Goal: Transaction & Acquisition: Purchase product/service

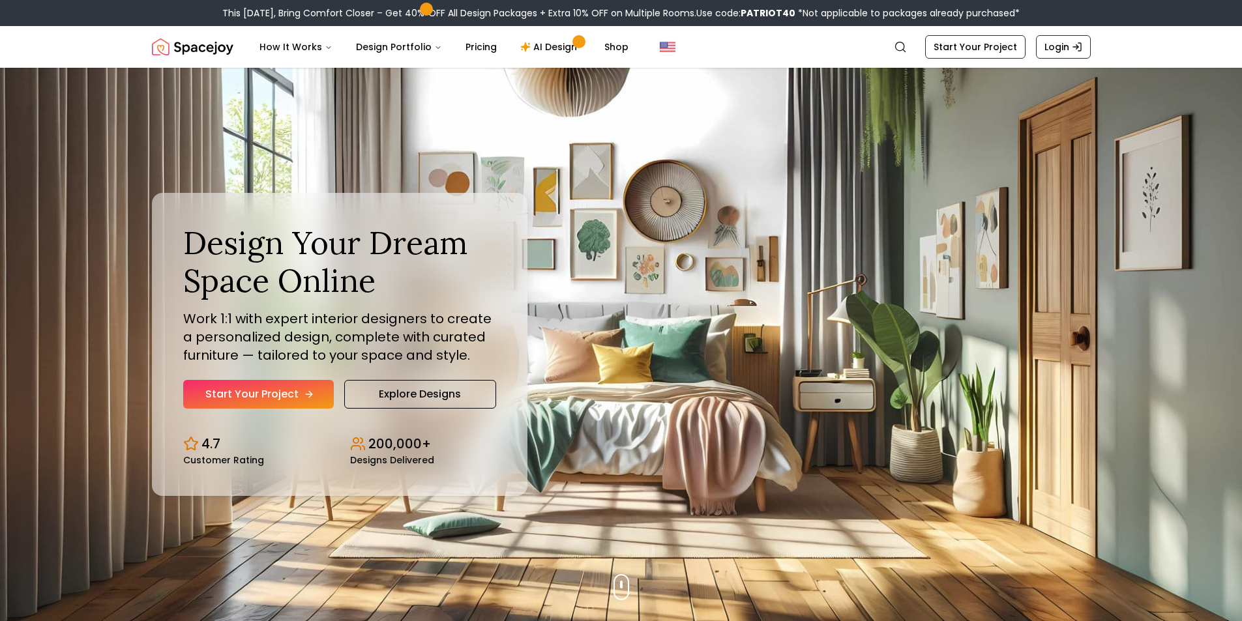
click at [314, 395] on link "Start Your Project" at bounding box center [258, 394] width 151 height 29
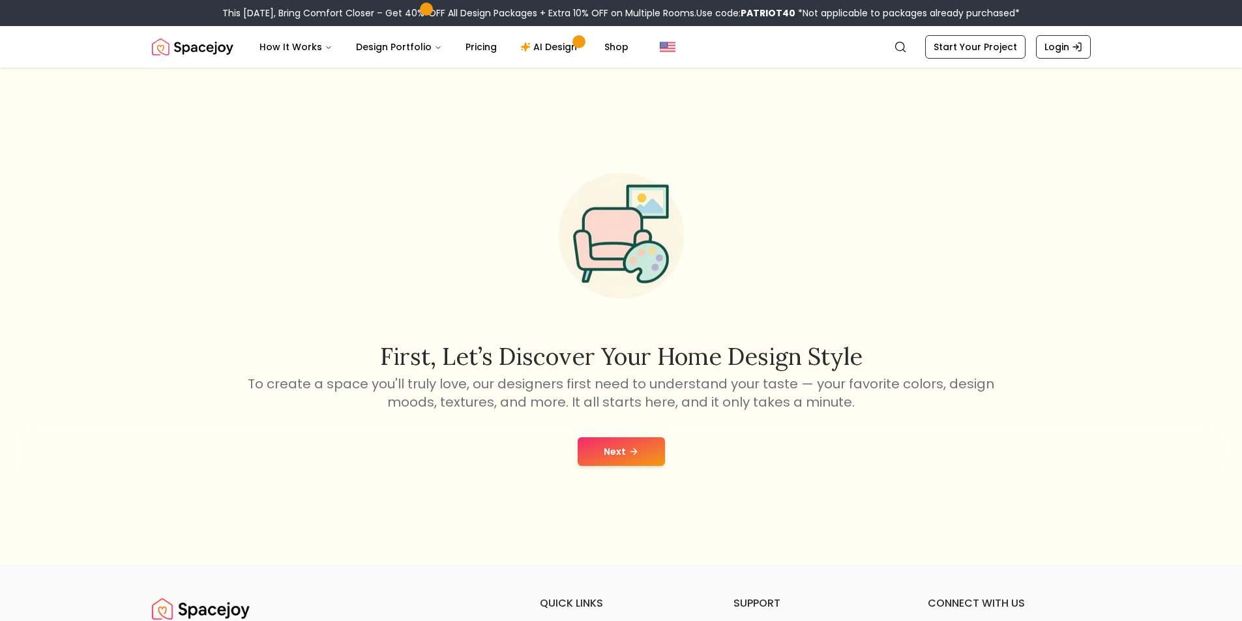
click at [605, 448] on button "Next" at bounding box center [621, 452] width 87 height 29
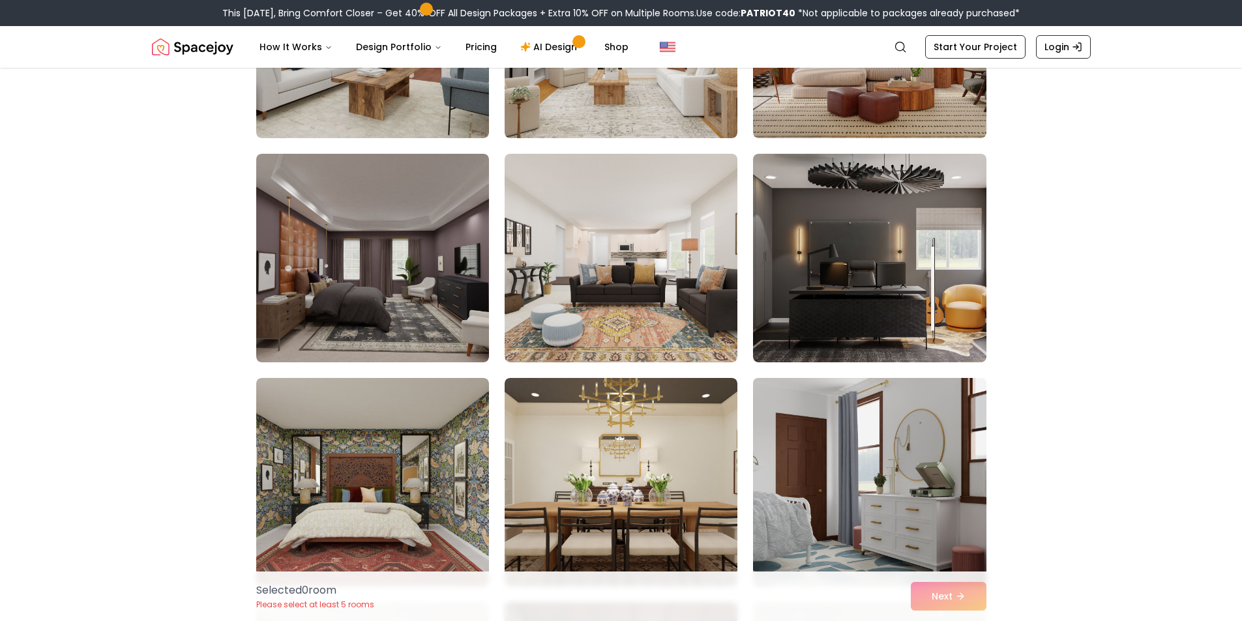
scroll to position [5608, 0]
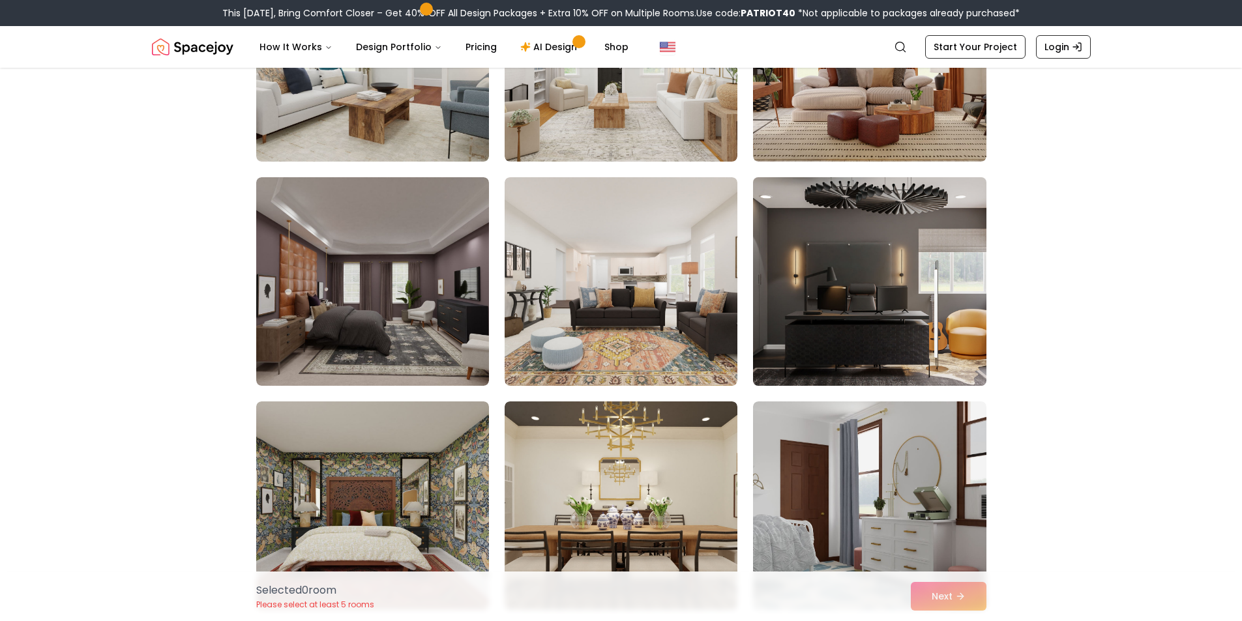
click at [805, 294] on img at bounding box center [869, 281] width 245 height 219
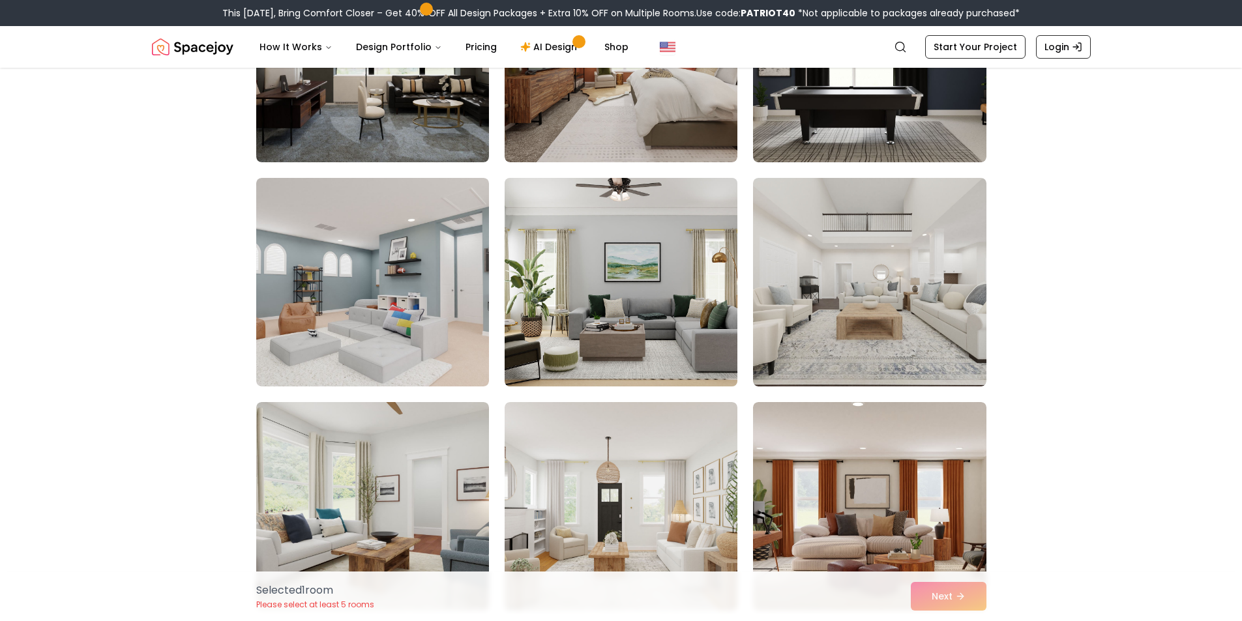
scroll to position [5151, 0]
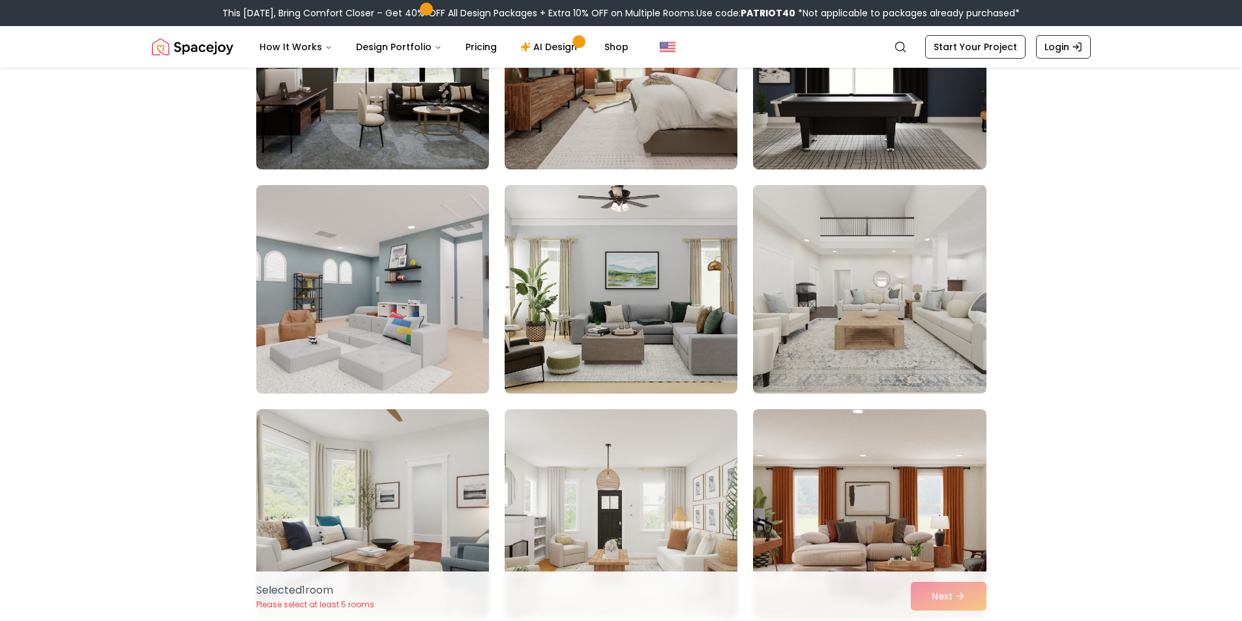
click at [837, 285] on img at bounding box center [869, 289] width 245 height 219
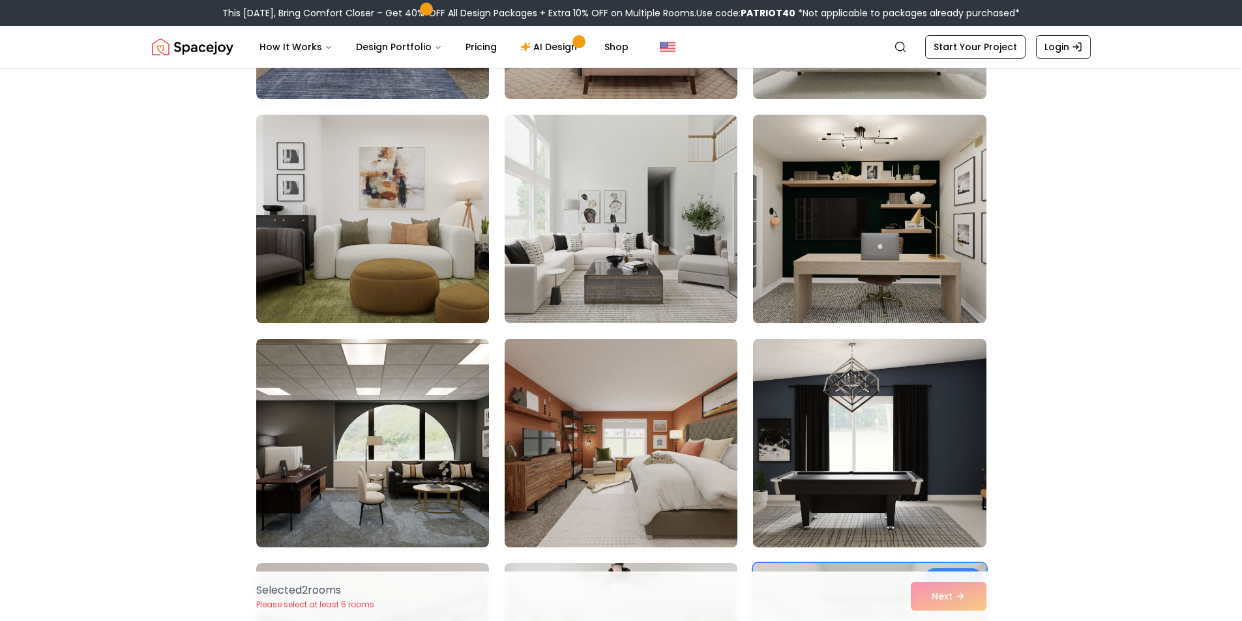
scroll to position [4760, 0]
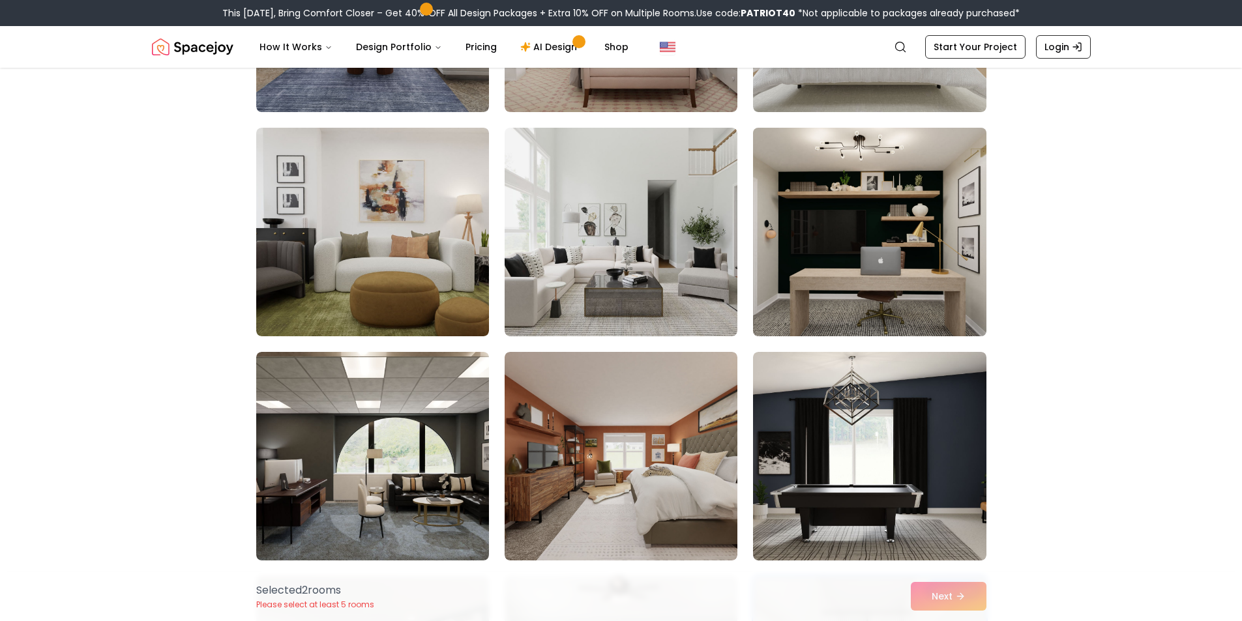
drag, startPoint x: 885, startPoint y: 275, endPoint x: 739, endPoint y: 291, distance: 146.9
click at [885, 275] on img at bounding box center [869, 232] width 245 height 219
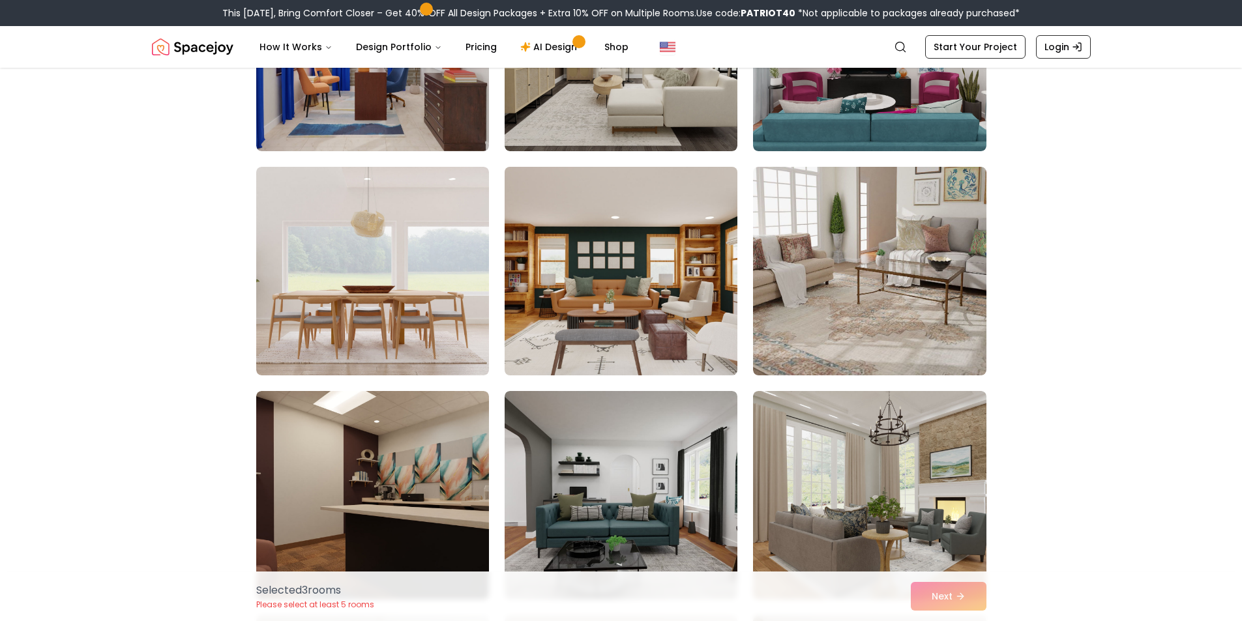
scroll to position [3717, 0]
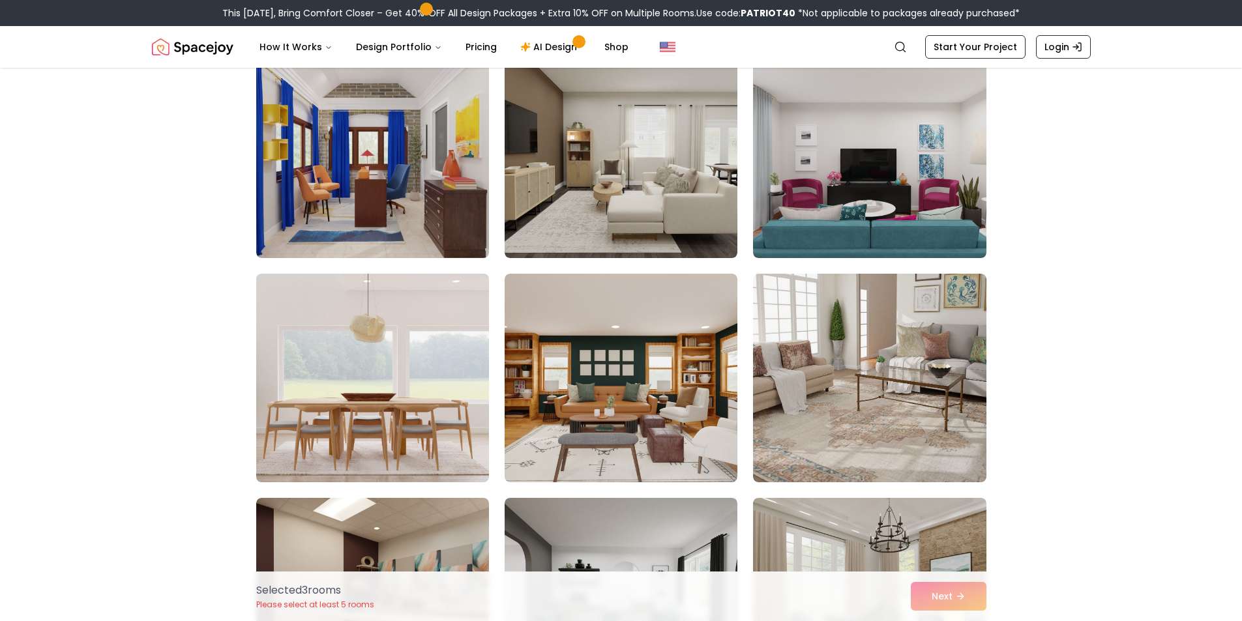
click at [412, 341] on img at bounding box center [372, 378] width 245 height 219
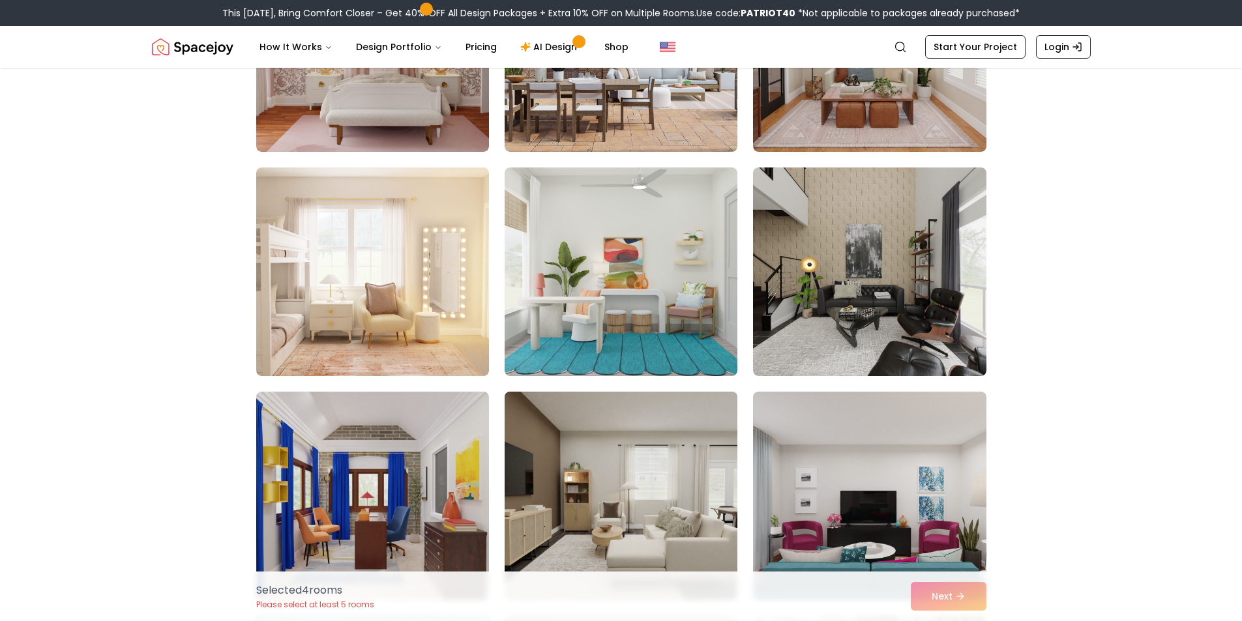
scroll to position [3326, 0]
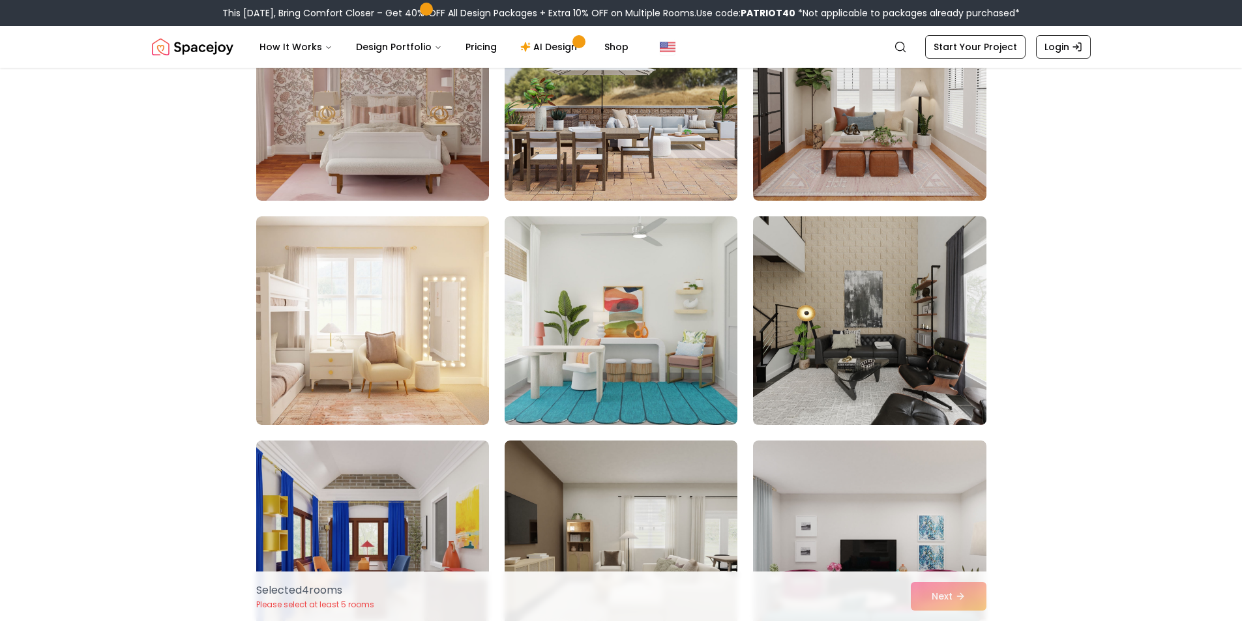
click at [930, 318] on img at bounding box center [869, 320] width 245 height 219
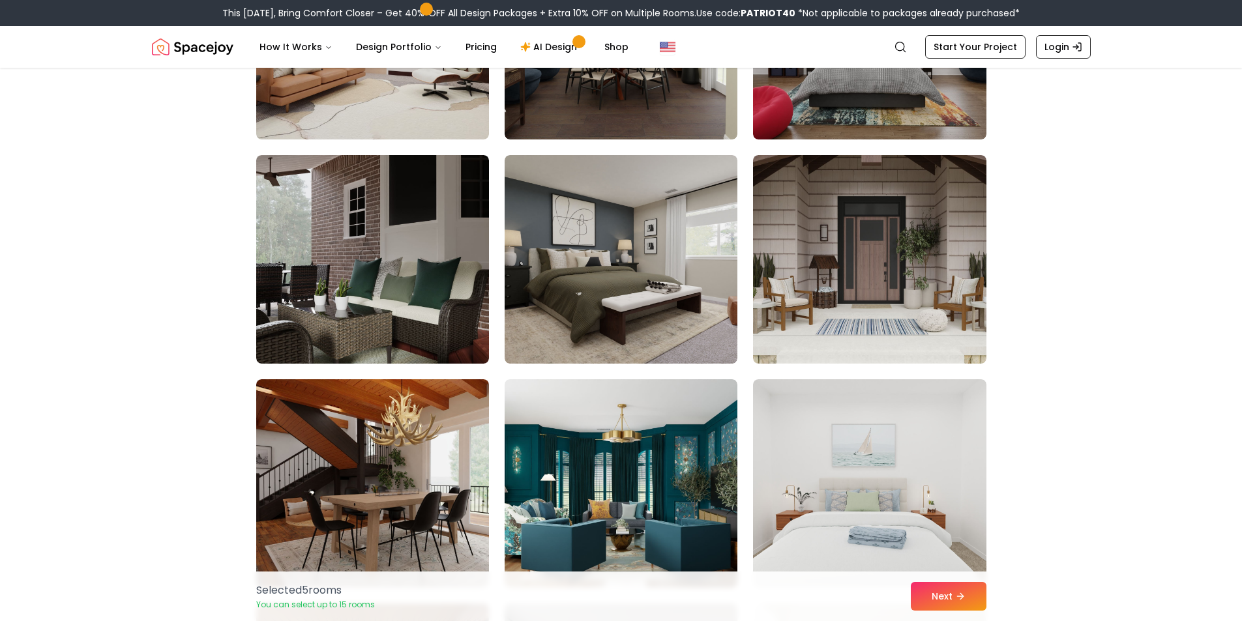
scroll to position [1695, 0]
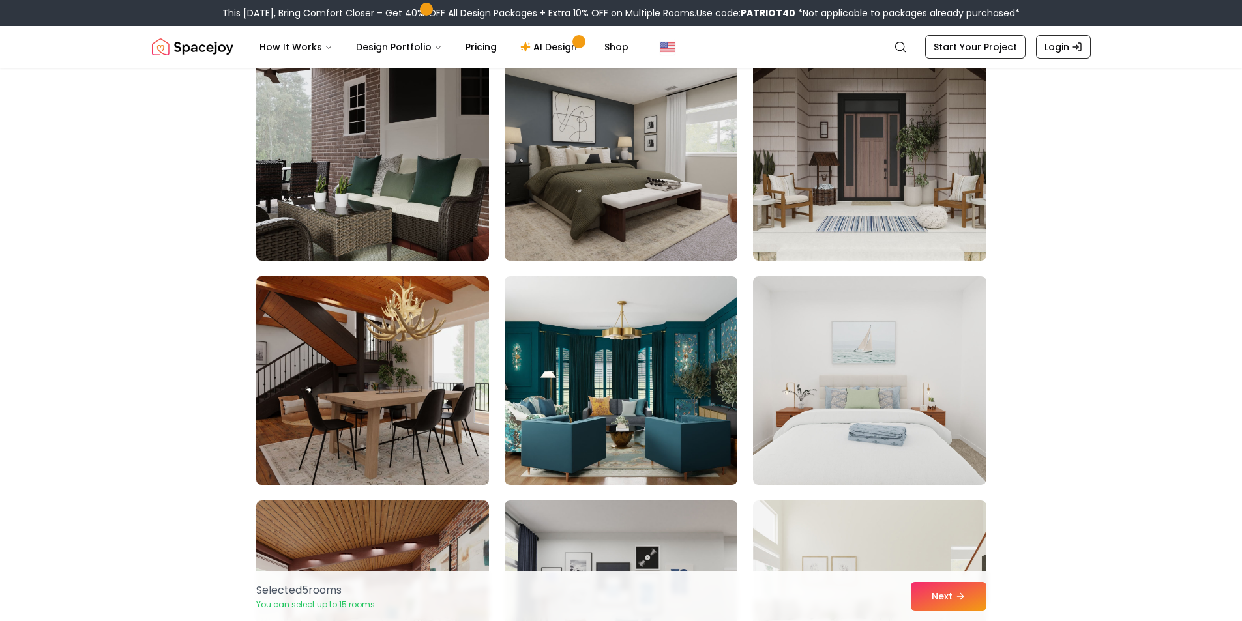
click at [419, 351] on img at bounding box center [372, 380] width 245 height 219
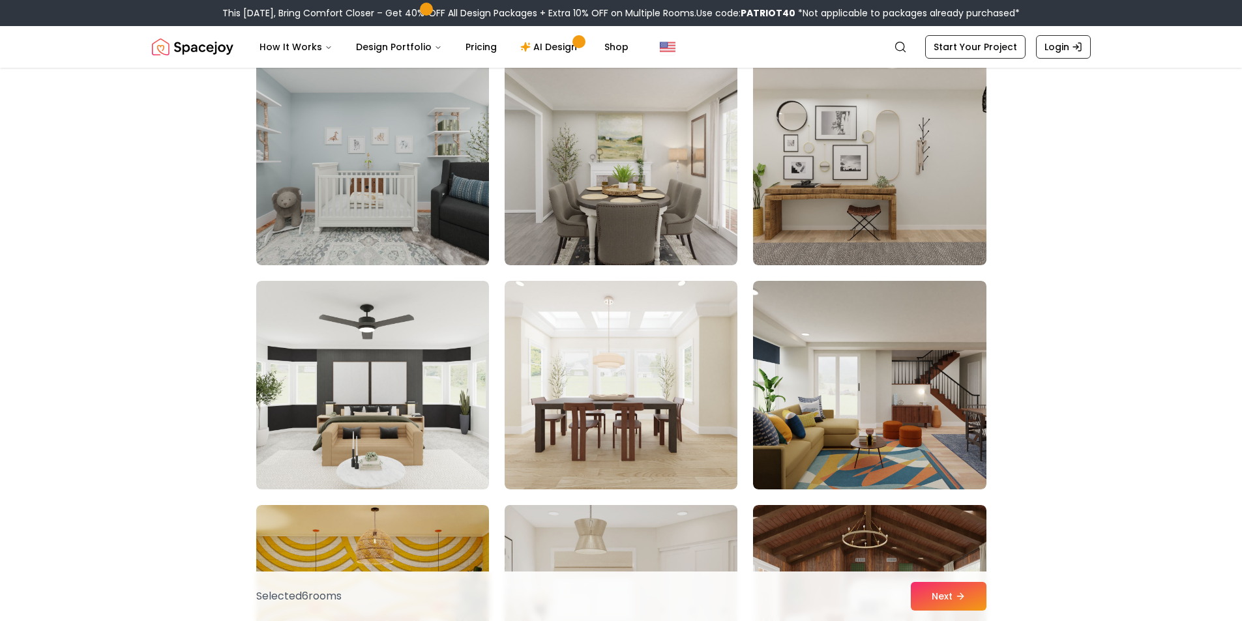
scroll to position [782, 0]
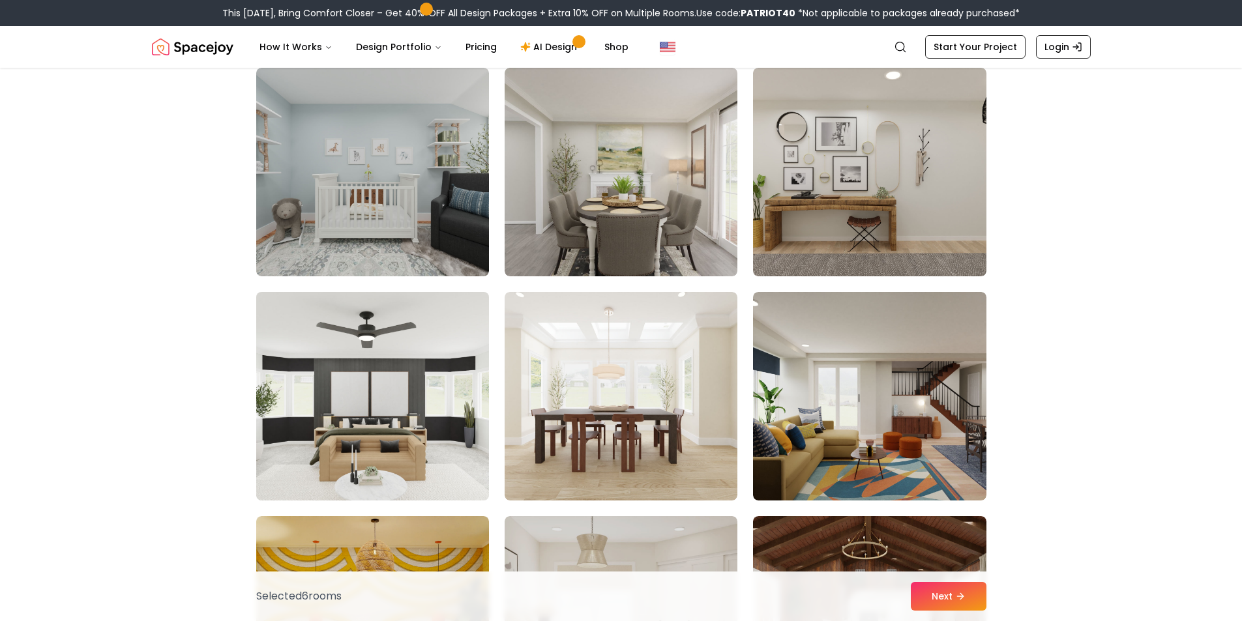
click at [406, 357] on img at bounding box center [372, 396] width 245 height 219
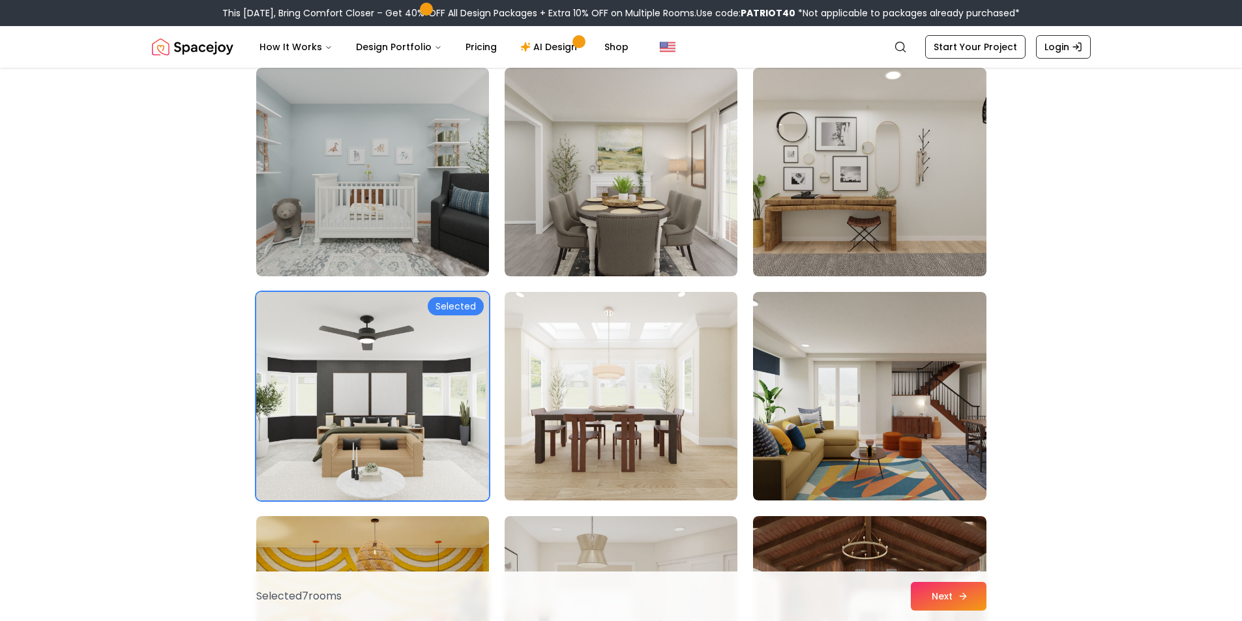
click at [944, 603] on button "Next" at bounding box center [949, 596] width 76 height 29
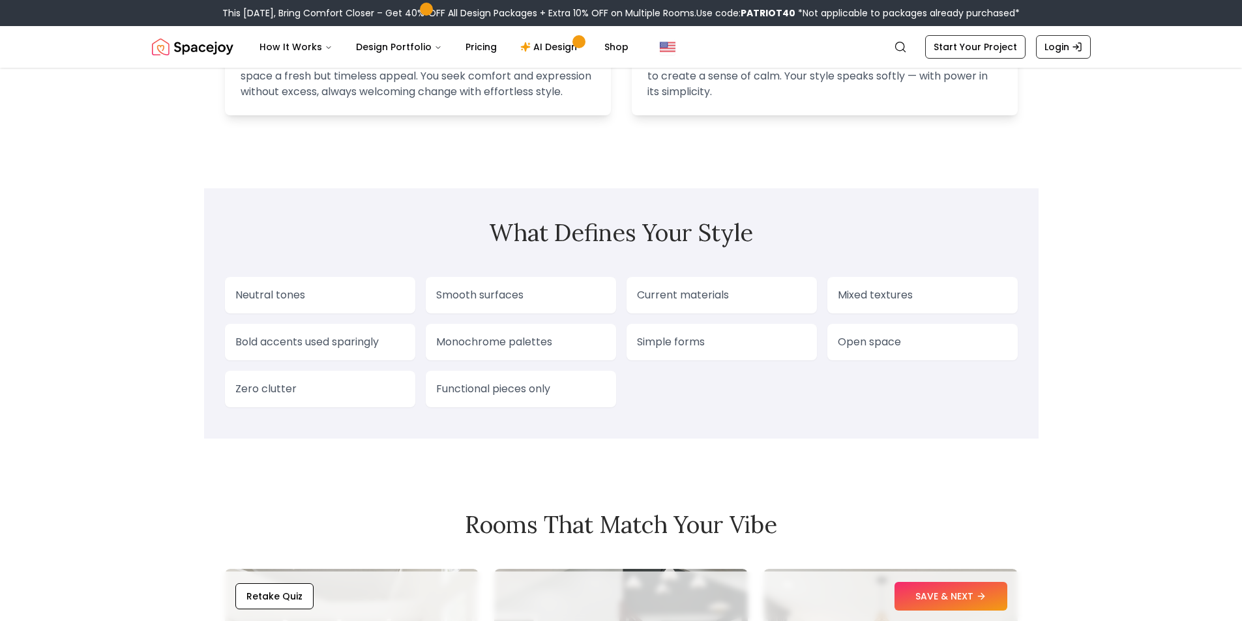
scroll to position [978, 0]
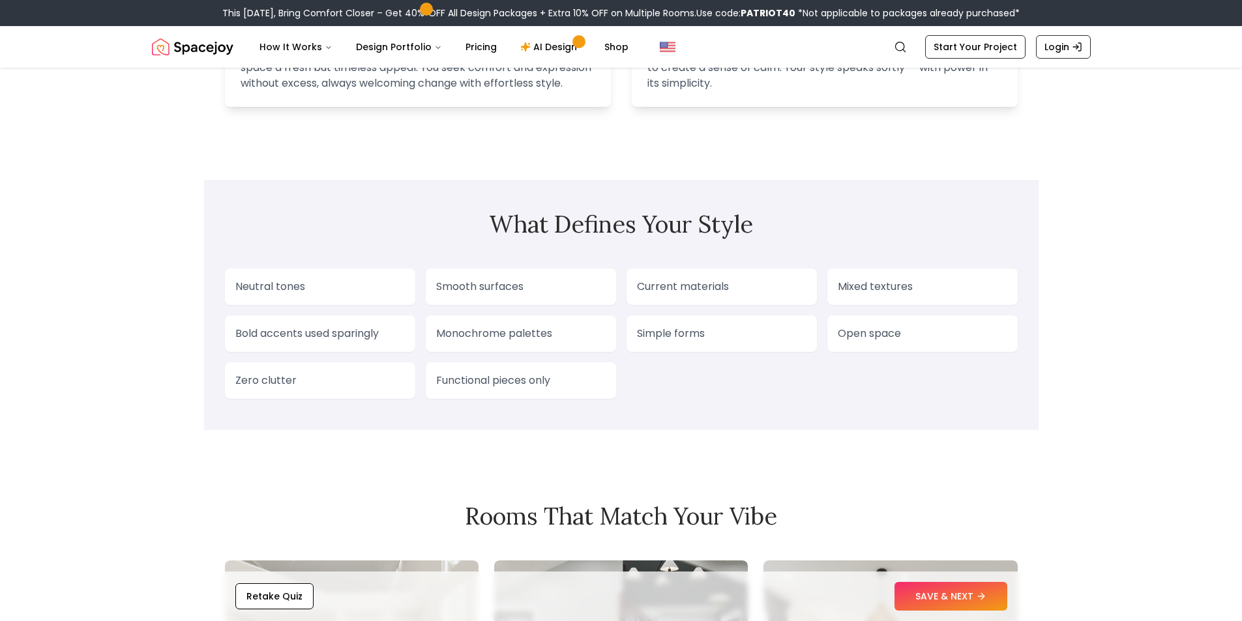
drag, startPoint x: 904, startPoint y: 353, endPoint x: 888, endPoint y: 343, distance: 19.0
click at [904, 342] on p "Open space" at bounding box center [923, 334] width 170 height 16
click at [679, 342] on p "Simple forms" at bounding box center [722, 334] width 170 height 16
click at [376, 295] on p "Neutral tones" at bounding box center [320, 287] width 170 height 16
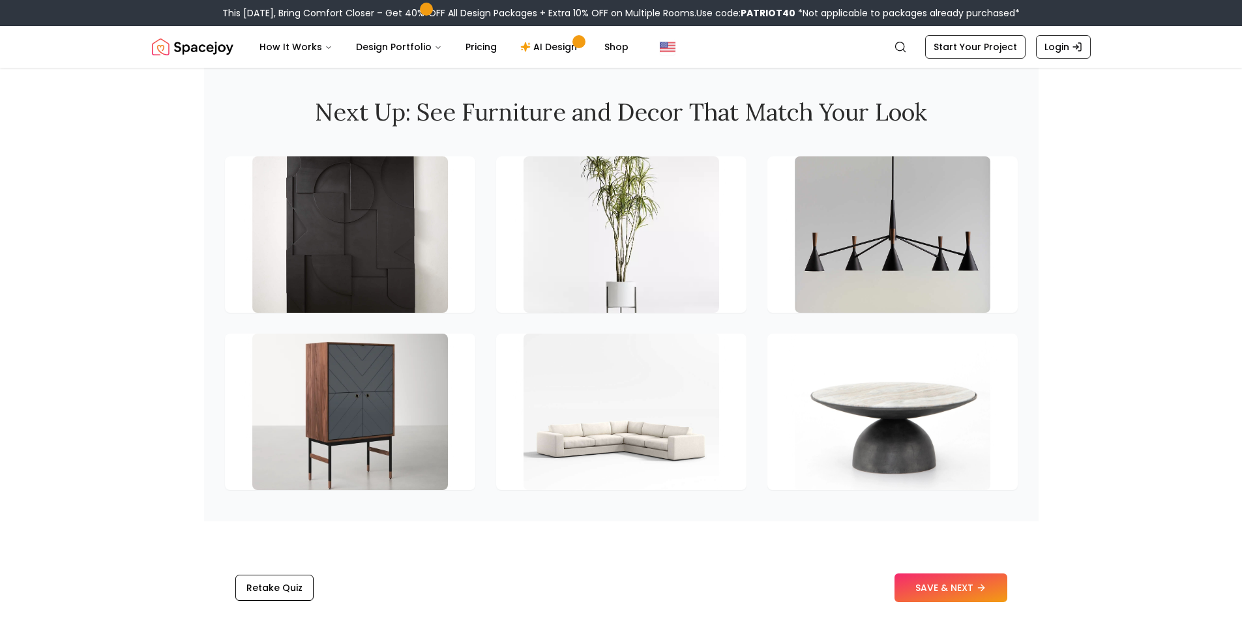
scroll to position [1761, 0]
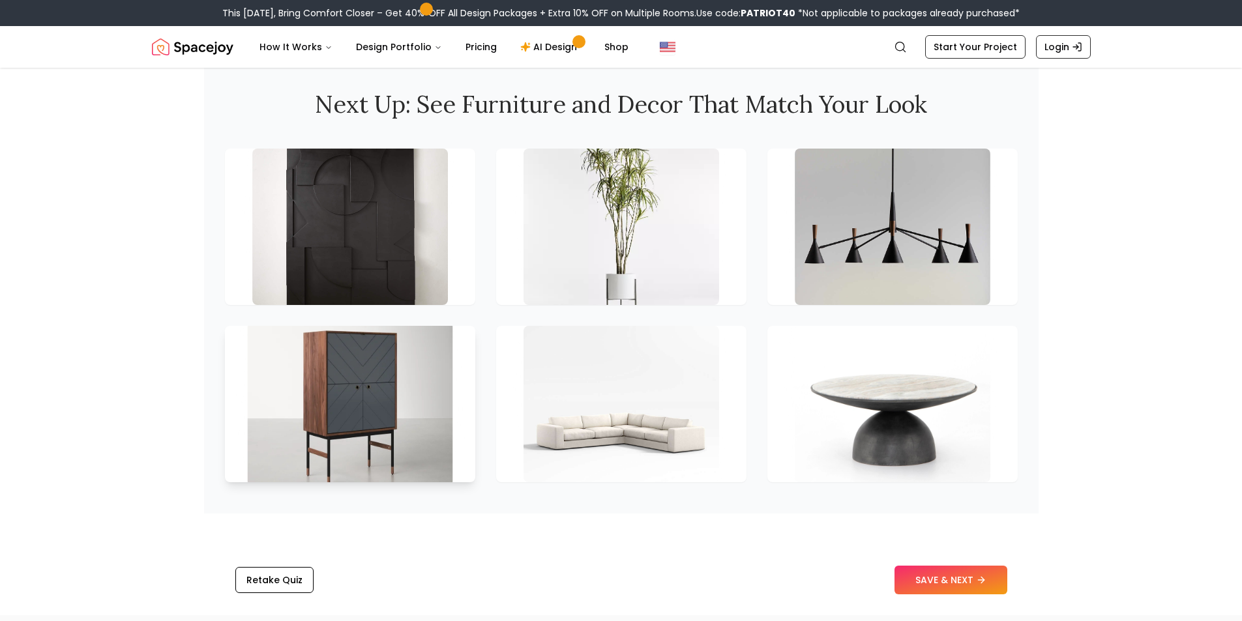
click at [384, 409] on img at bounding box center [349, 404] width 205 height 164
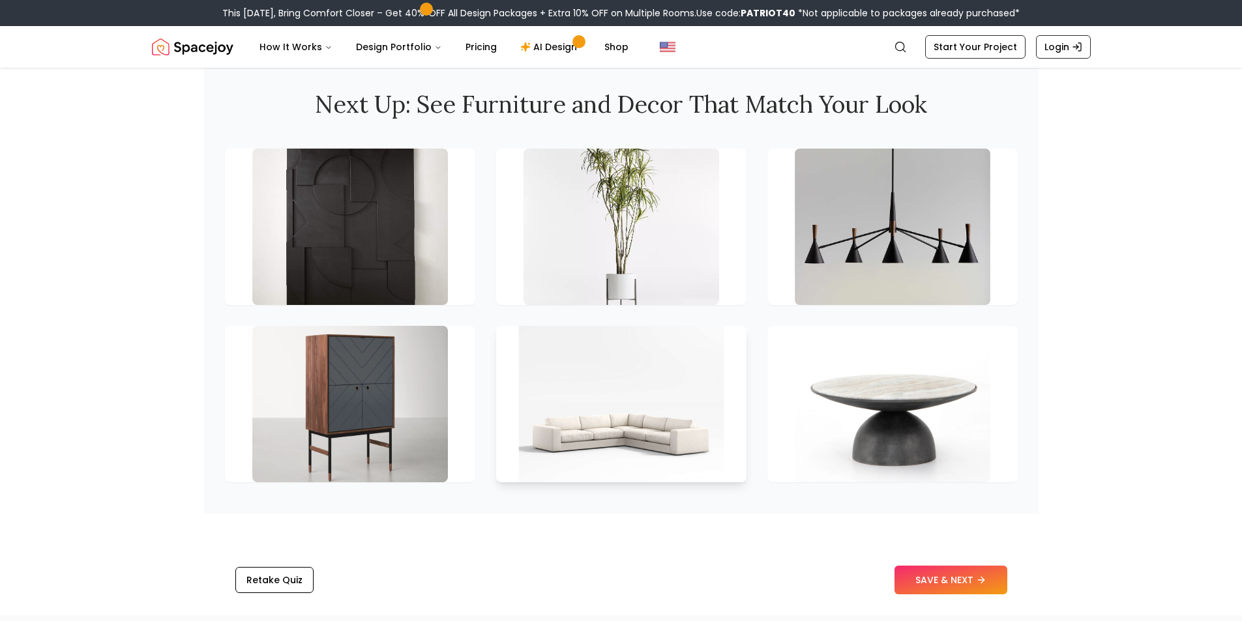
click at [548, 402] on img at bounding box center [620, 404] width 205 height 164
click at [634, 408] on img at bounding box center [620, 404] width 205 height 164
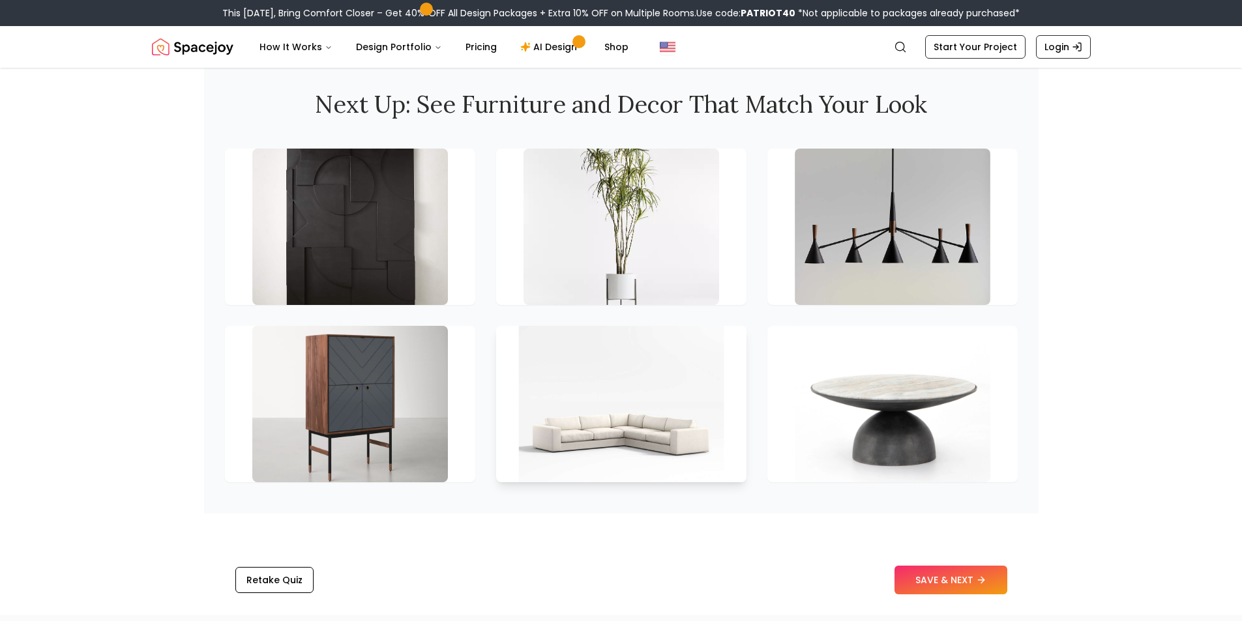
click at [634, 408] on img at bounding box center [620, 404] width 205 height 164
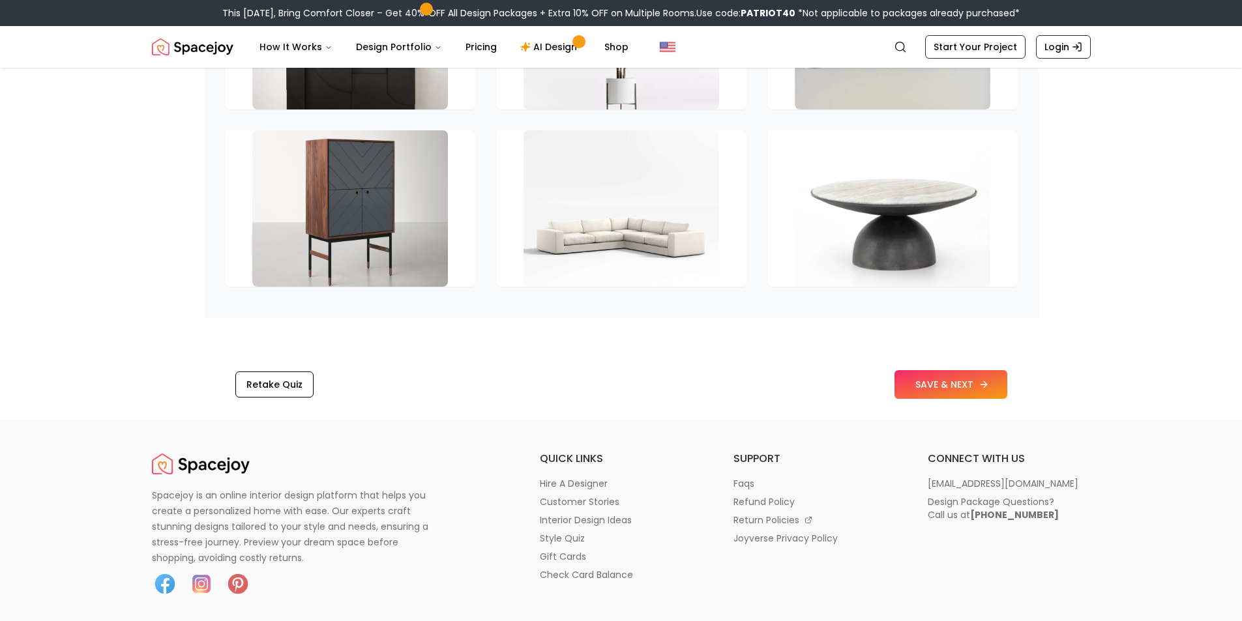
click at [905, 399] on button "SAVE & NEXT" at bounding box center [951, 384] width 113 height 29
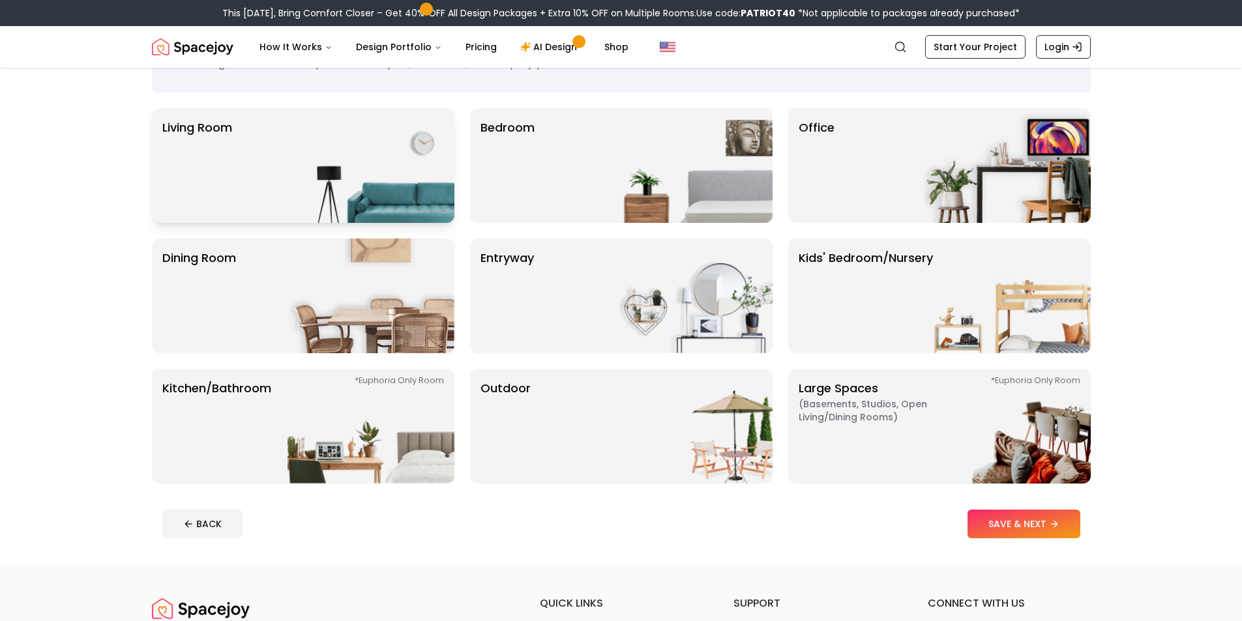
scroll to position [65, 0]
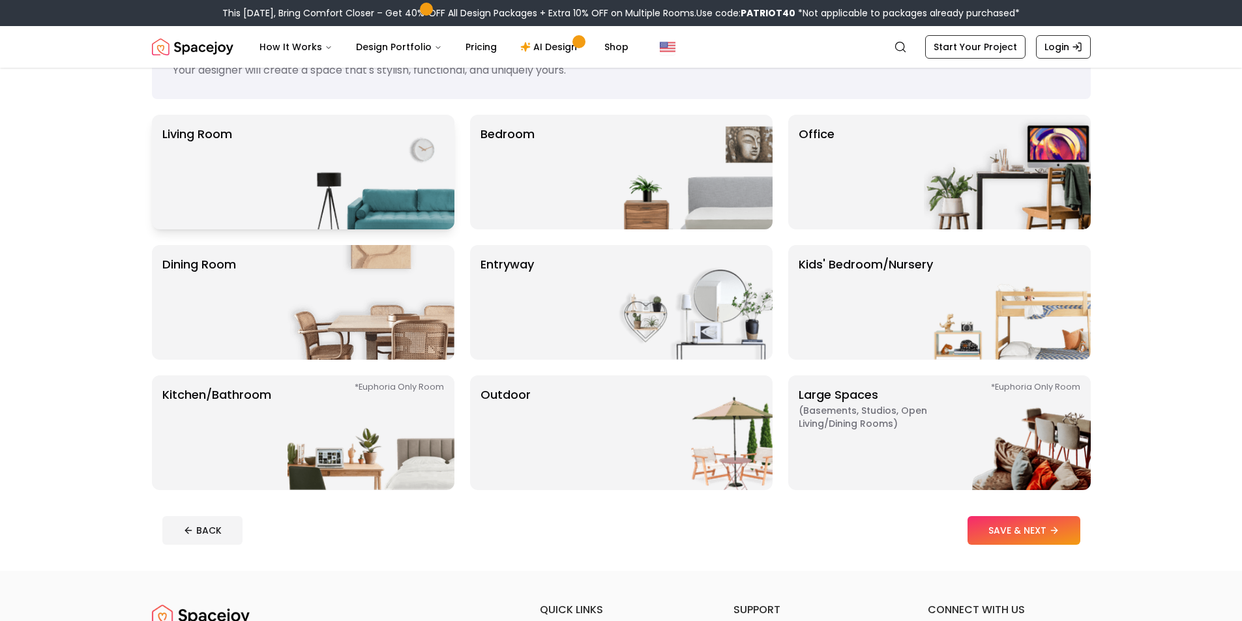
click at [214, 141] on p "Living Room" at bounding box center [197, 172] width 70 height 94
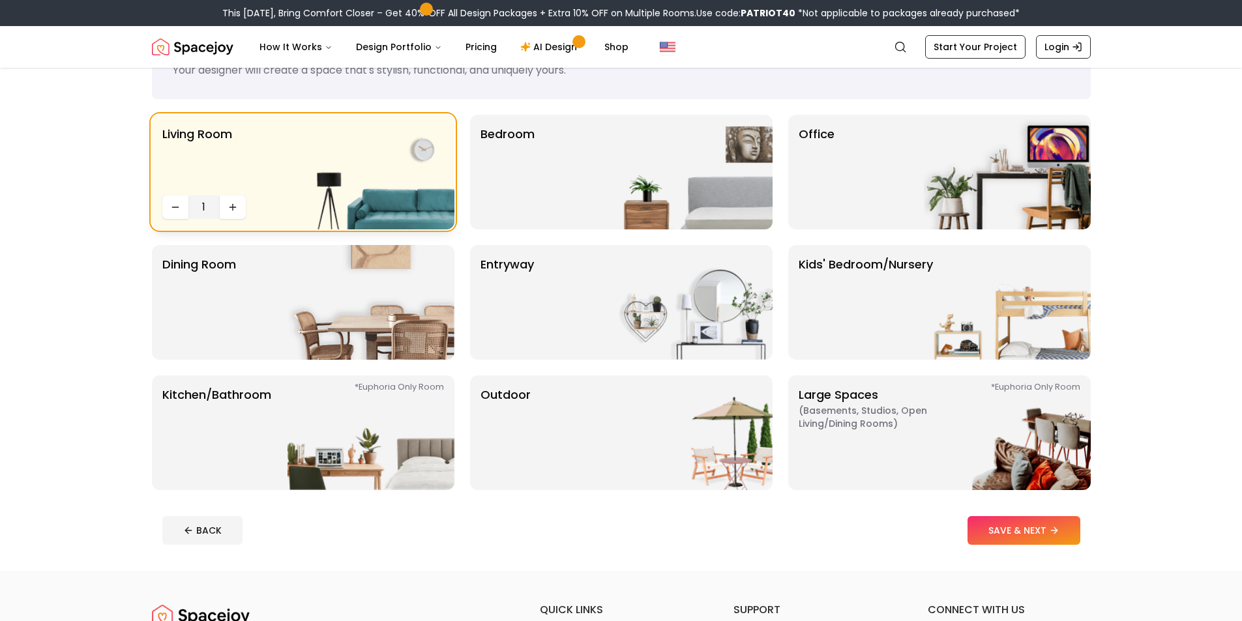
click at [272, 185] on div "Living Room 1" at bounding box center [303, 172] width 303 height 115
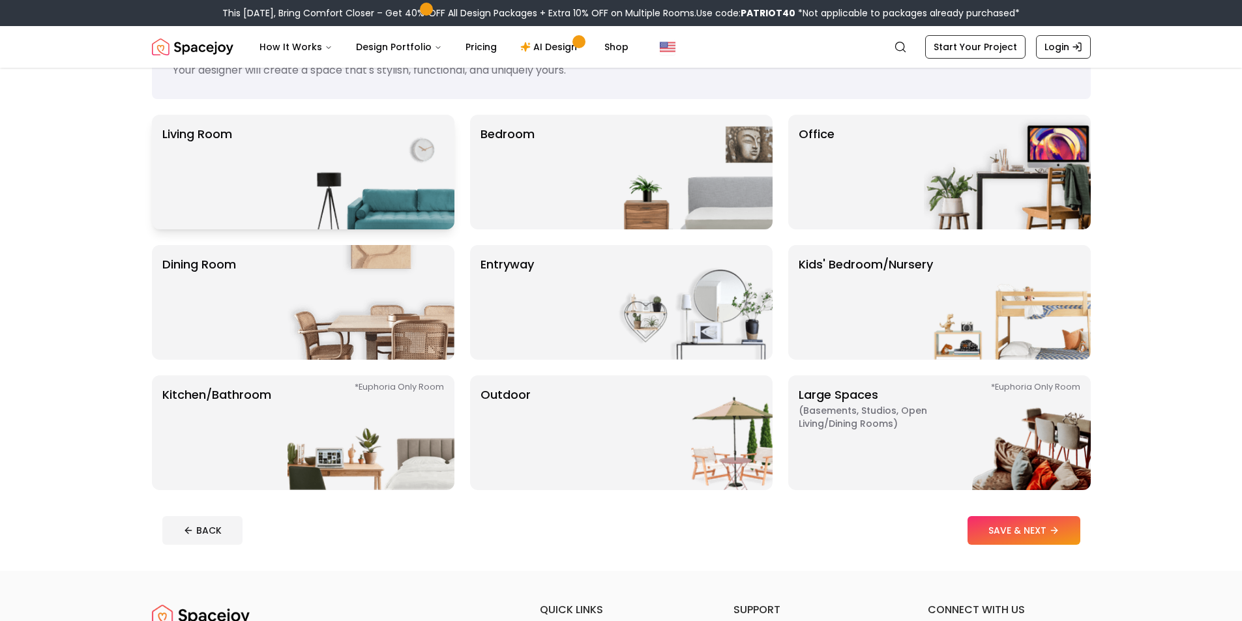
click at [205, 134] on p "Living Room" at bounding box center [197, 172] width 70 height 94
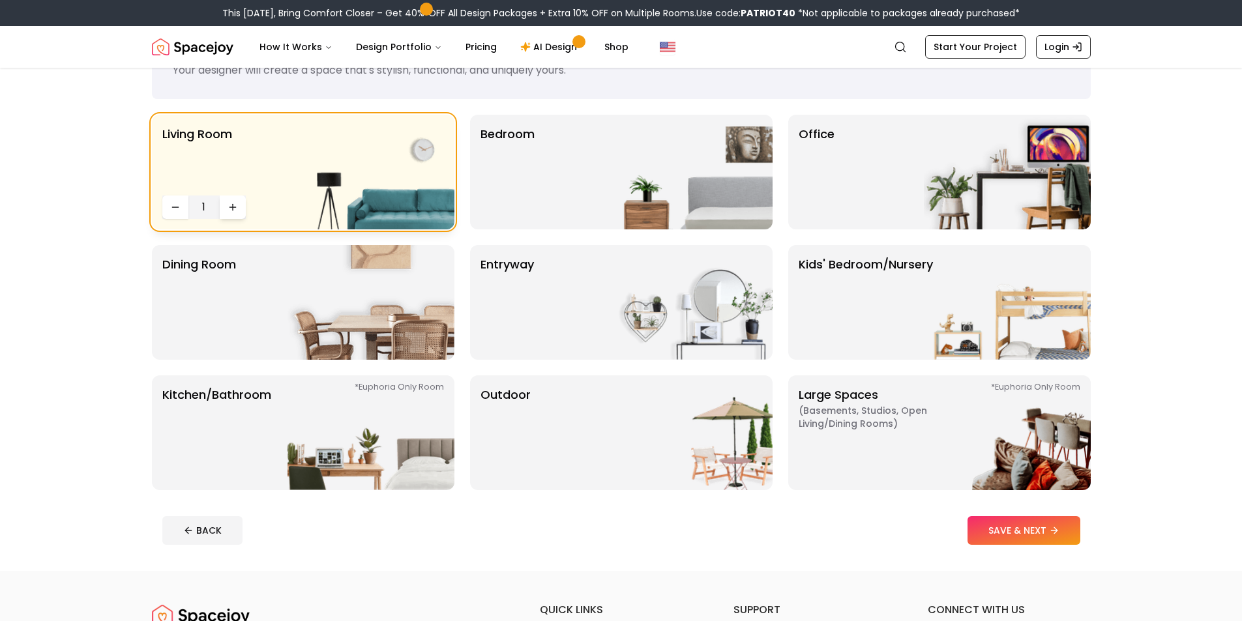
click at [230, 206] on icon "Increase quantity" at bounding box center [233, 207] width 10 height 10
click at [181, 209] on button "Decrease quantity" at bounding box center [175, 207] width 26 height 23
click at [198, 136] on p "Living Room" at bounding box center [197, 157] width 70 height 65
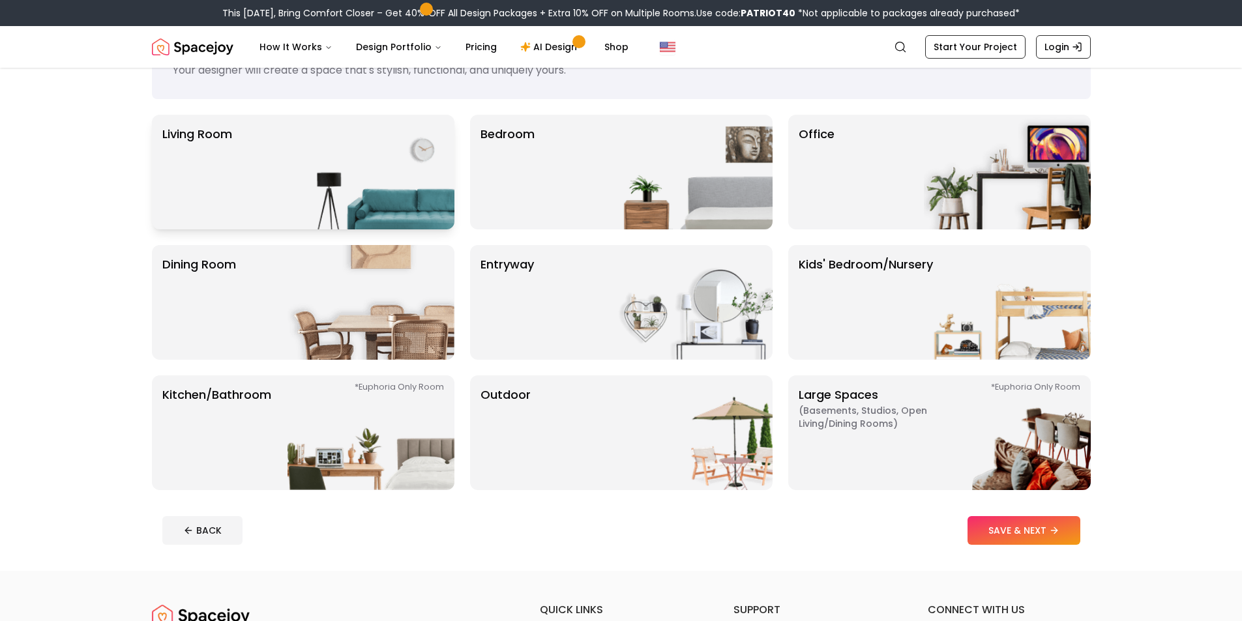
click at [198, 136] on p "Living Room" at bounding box center [197, 172] width 70 height 94
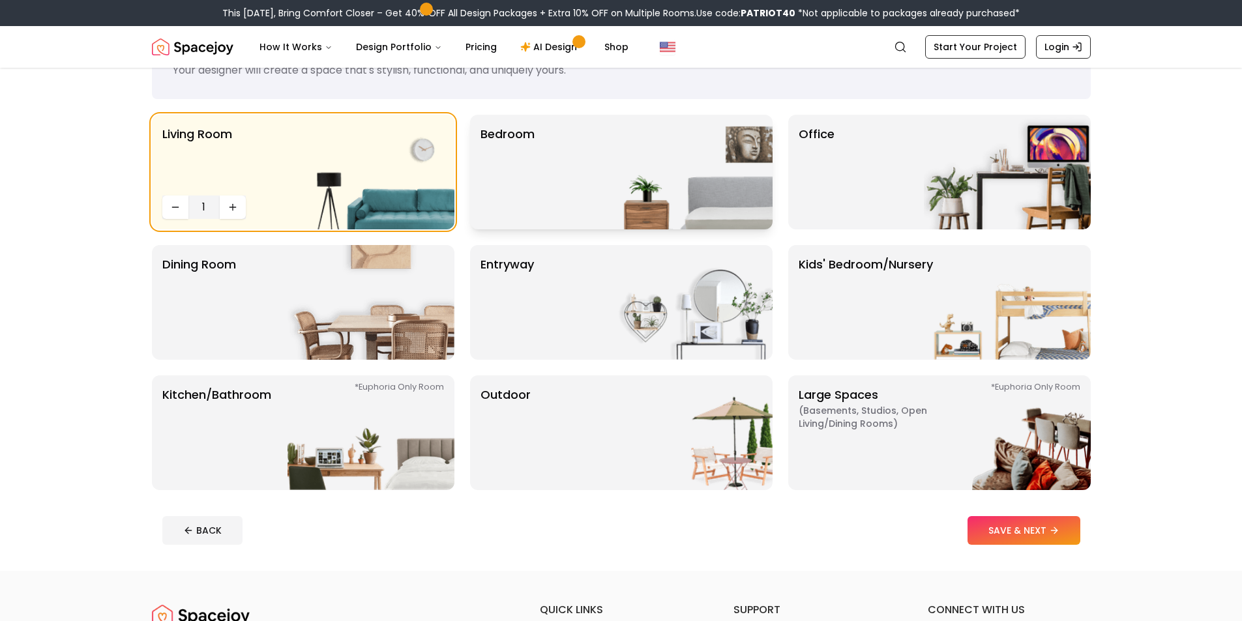
click at [640, 195] on img at bounding box center [689, 172] width 167 height 115
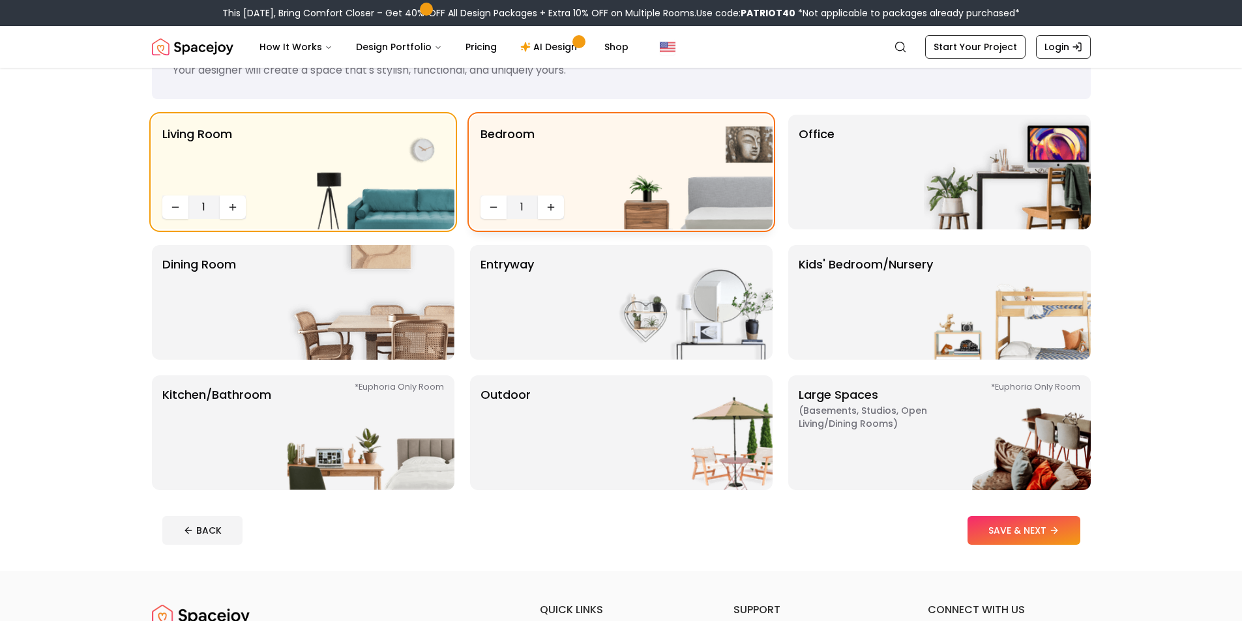
click at [639, 194] on img at bounding box center [689, 172] width 167 height 115
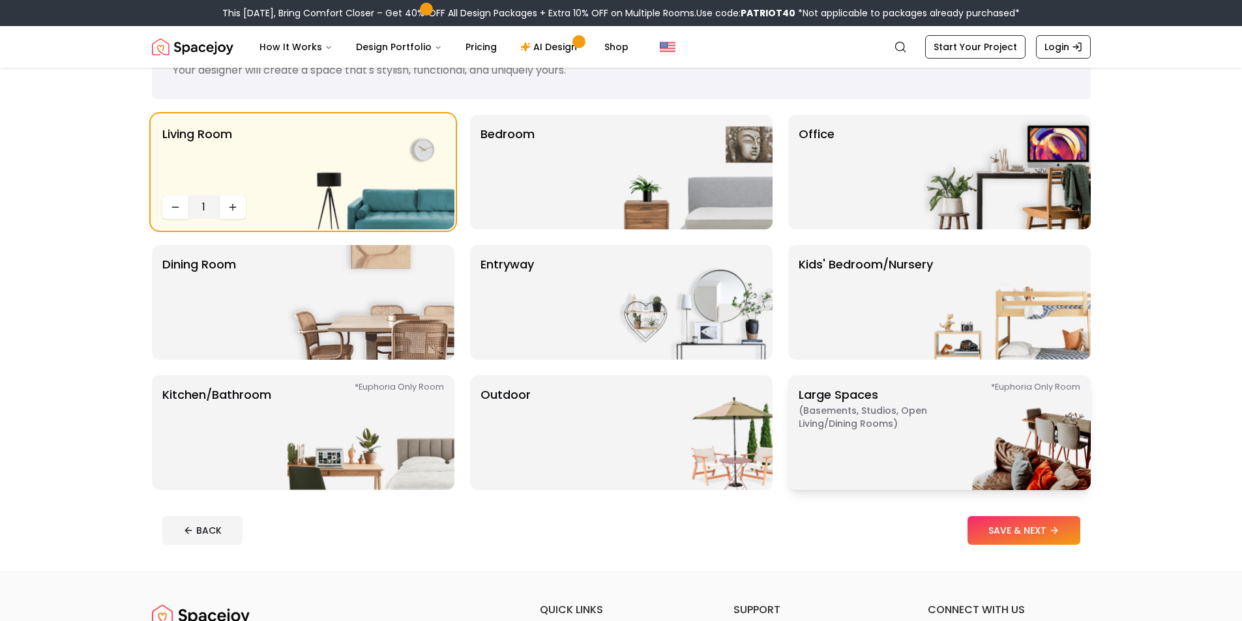
click at [894, 409] on span "( Basements, Studios, Open living/dining rooms )" at bounding box center [880, 417] width 163 height 26
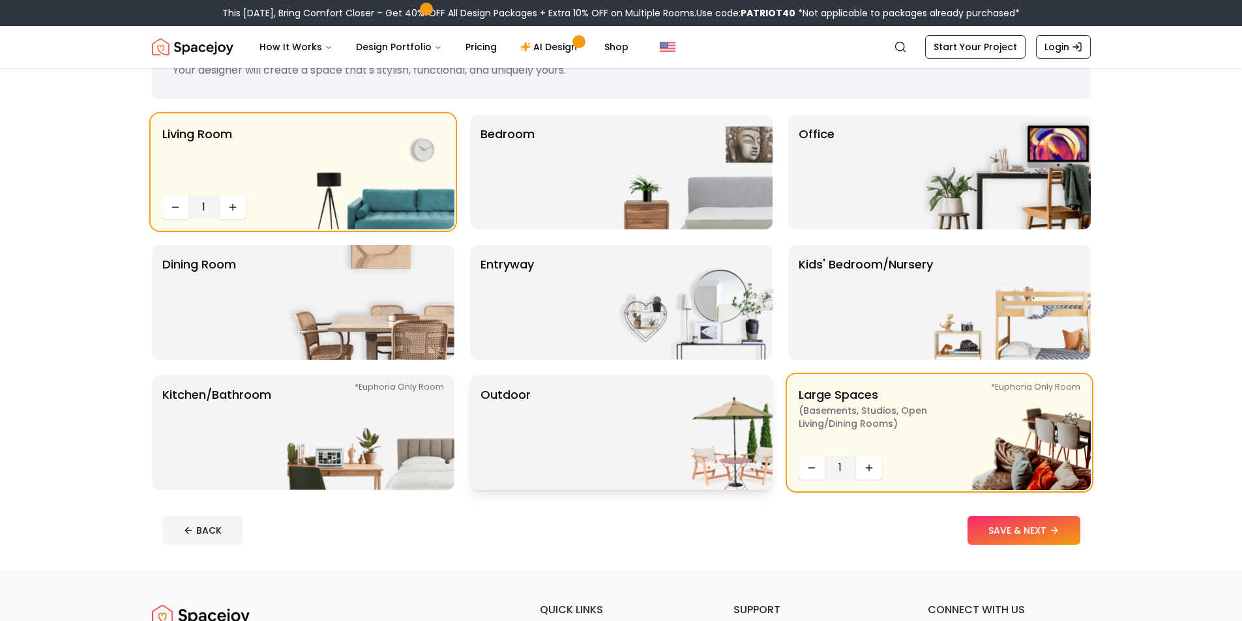
click at [513, 420] on p "Outdoor" at bounding box center [506, 433] width 50 height 94
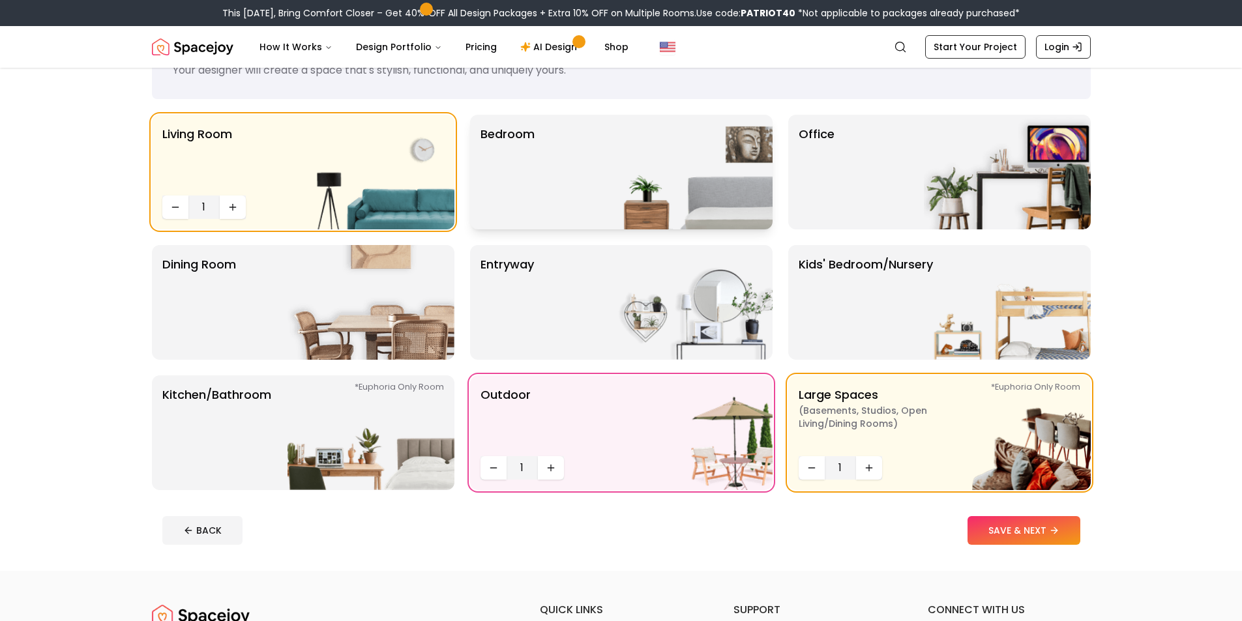
click at [563, 194] on div "Bedroom" at bounding box center [621, 172] width 303 height 115
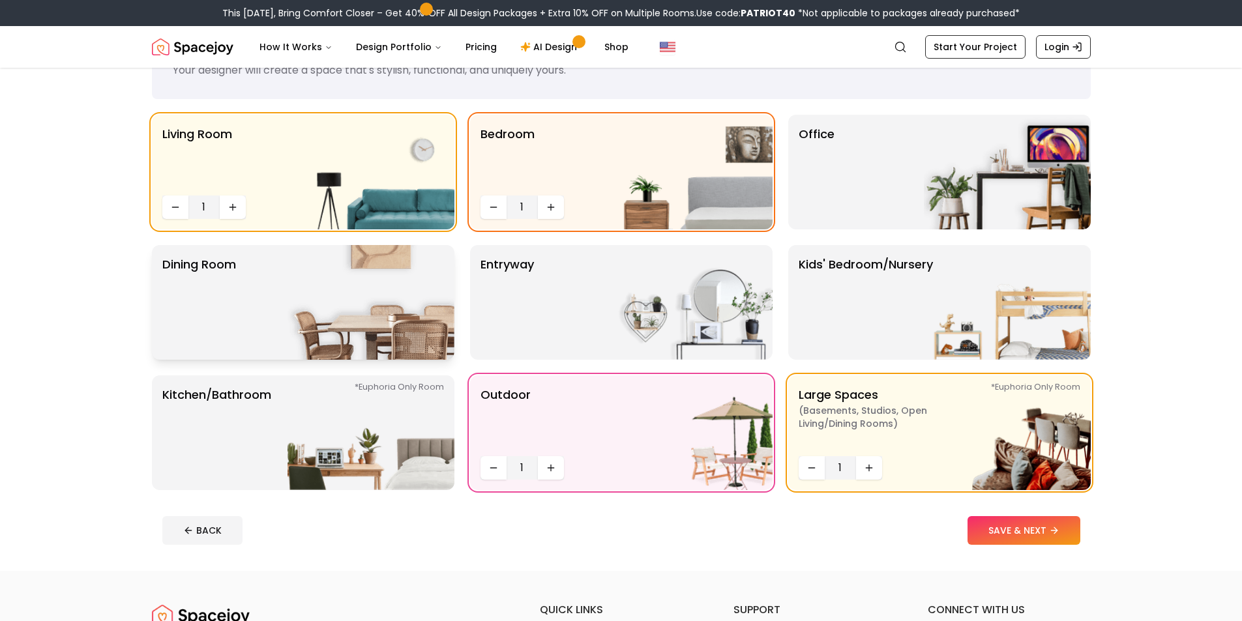
click at [224, 314] on p "Dining Room" at bounding box center [199, 303] width 74 height 94
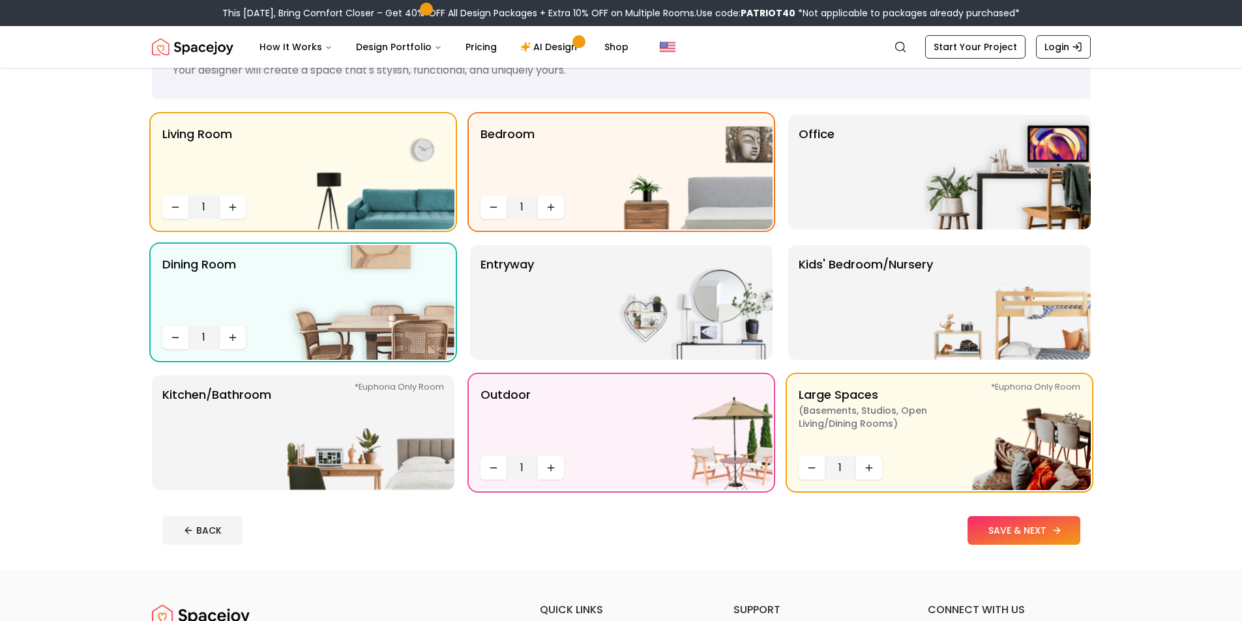
click at [1016, 532] on button "SAVE & NEXT" at bounding box center [1024, 530] width 113 height 29
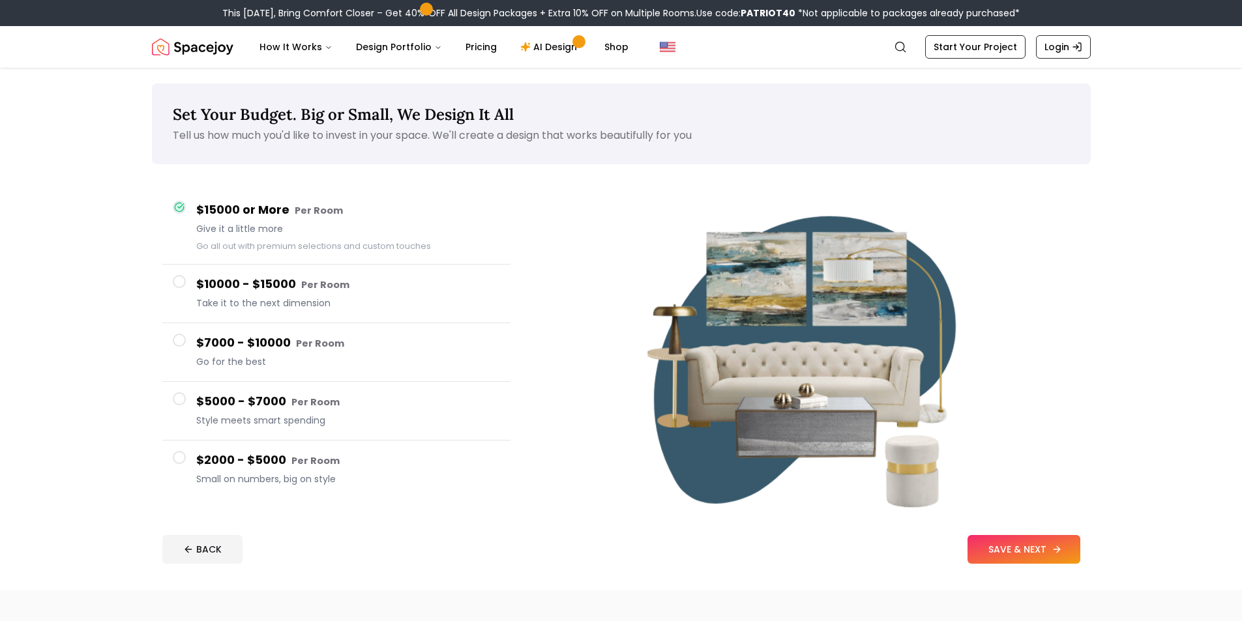
click at [1000, 554] on button "SAVE & NEXT" at bounding box center [1024, 549] width 113 height 29
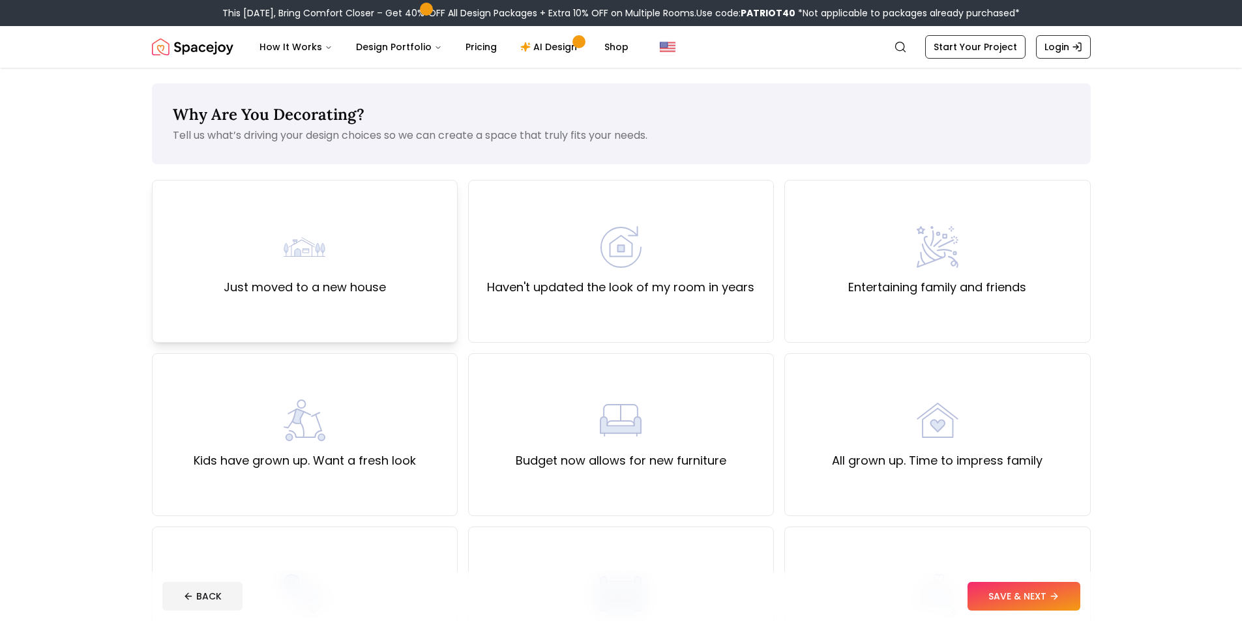
click at [404, 291] on div "Just moved to a new house" at bounding box center [305, 261] width 306 height 163
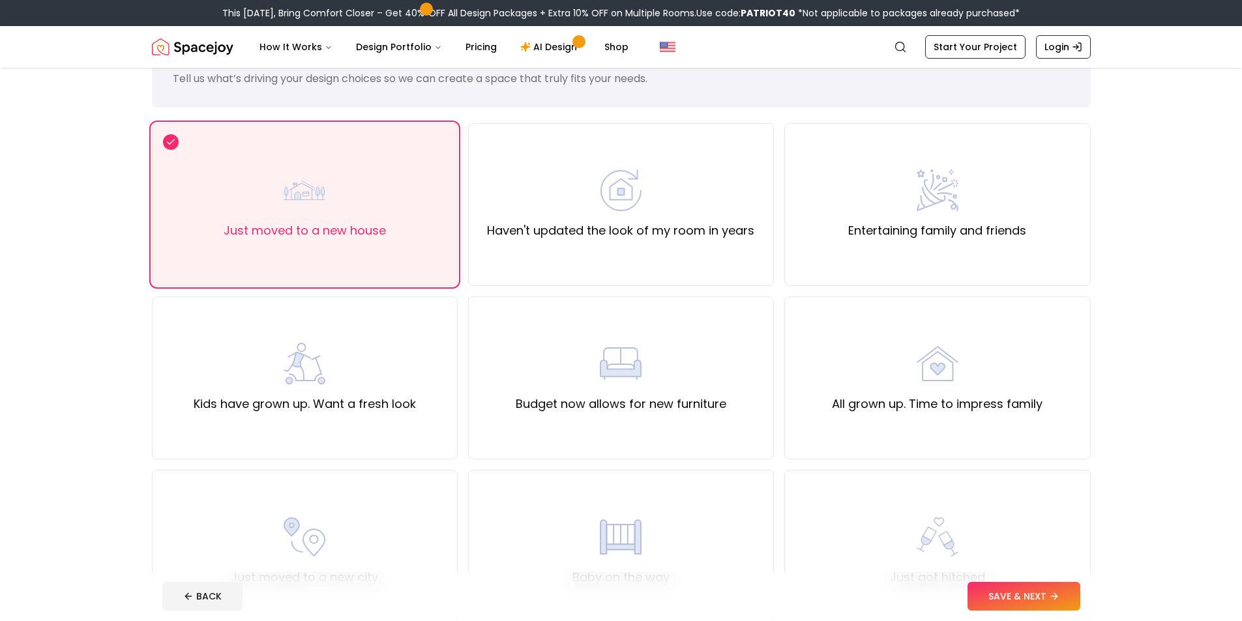
scroll to position [65, 0]
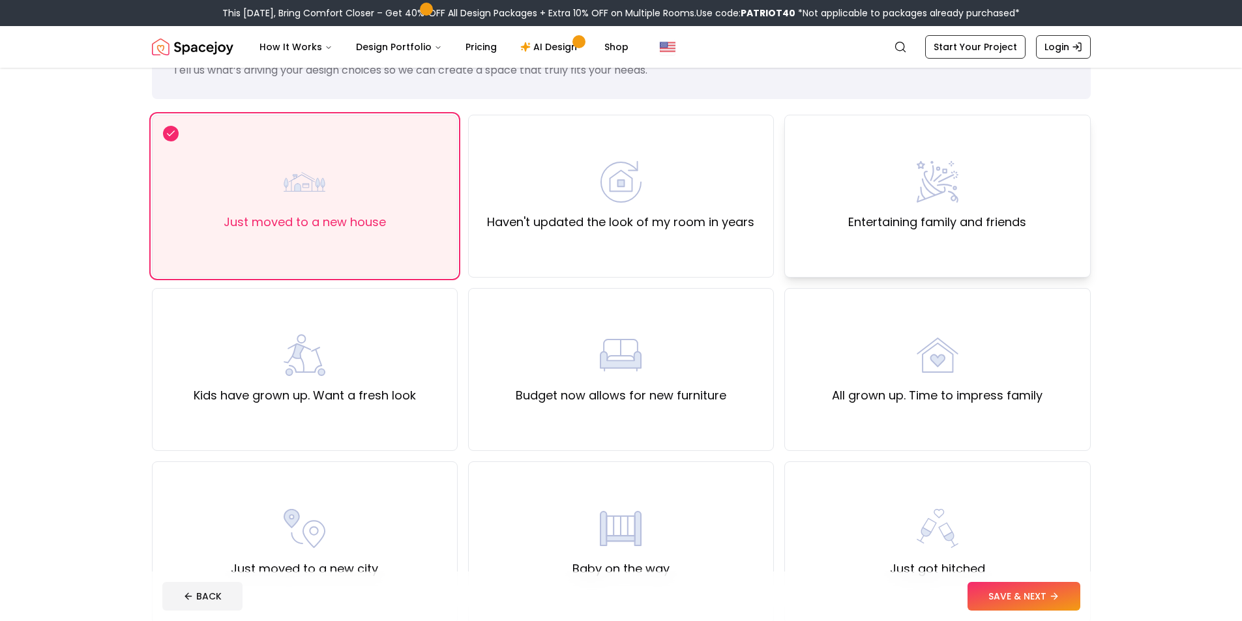
click at [901, 234] on div "Entertaining family and friends" at bounding box center [937, 196] width 306 height 163
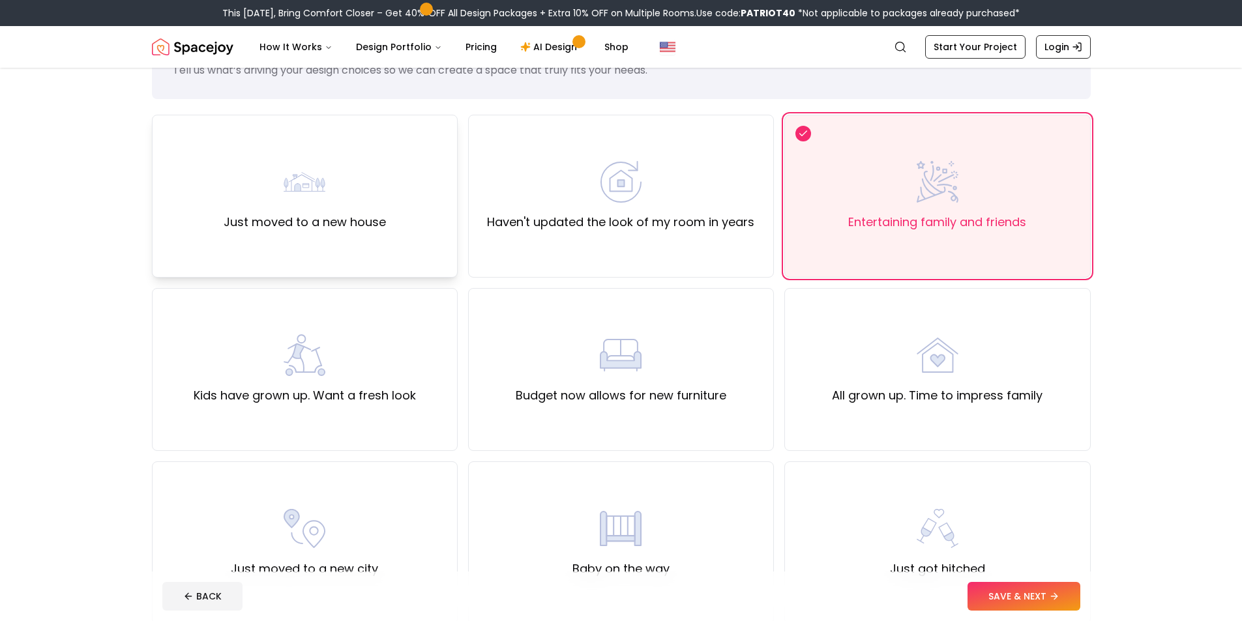
click at [413, 228] on div "Just moved to a new house" at bounding box center [305, 196] width 306 height 163
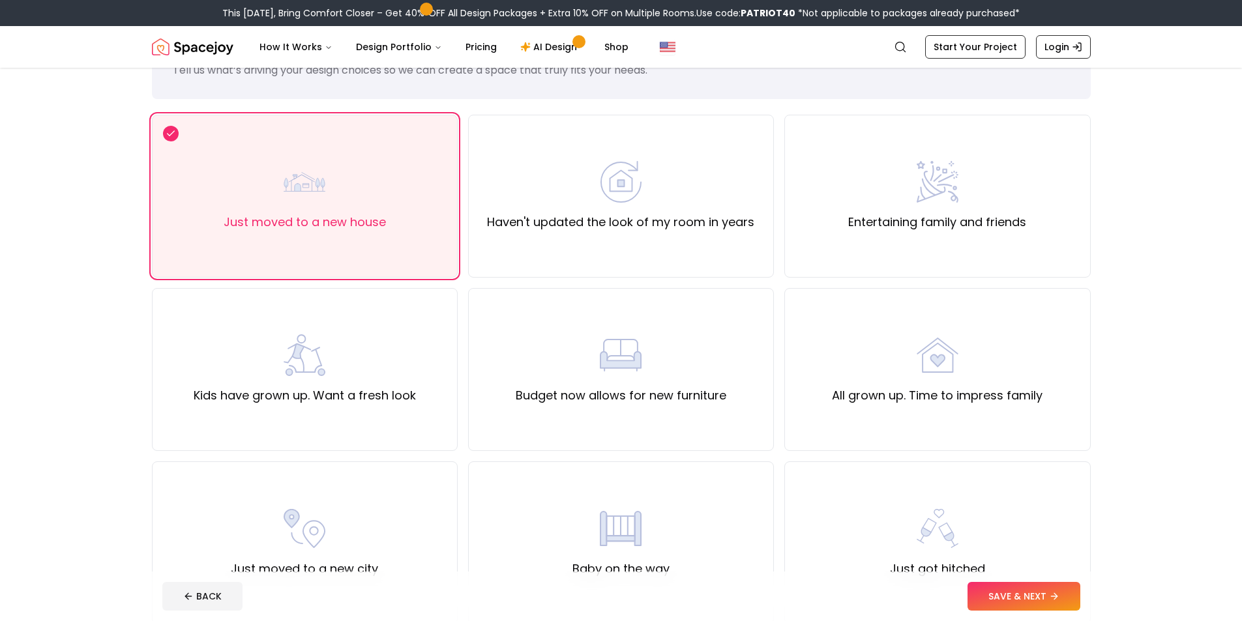
click at [1059, 588] on button "SAVE & NEXT" at bounding box center [1024, 596] width 113 height 29
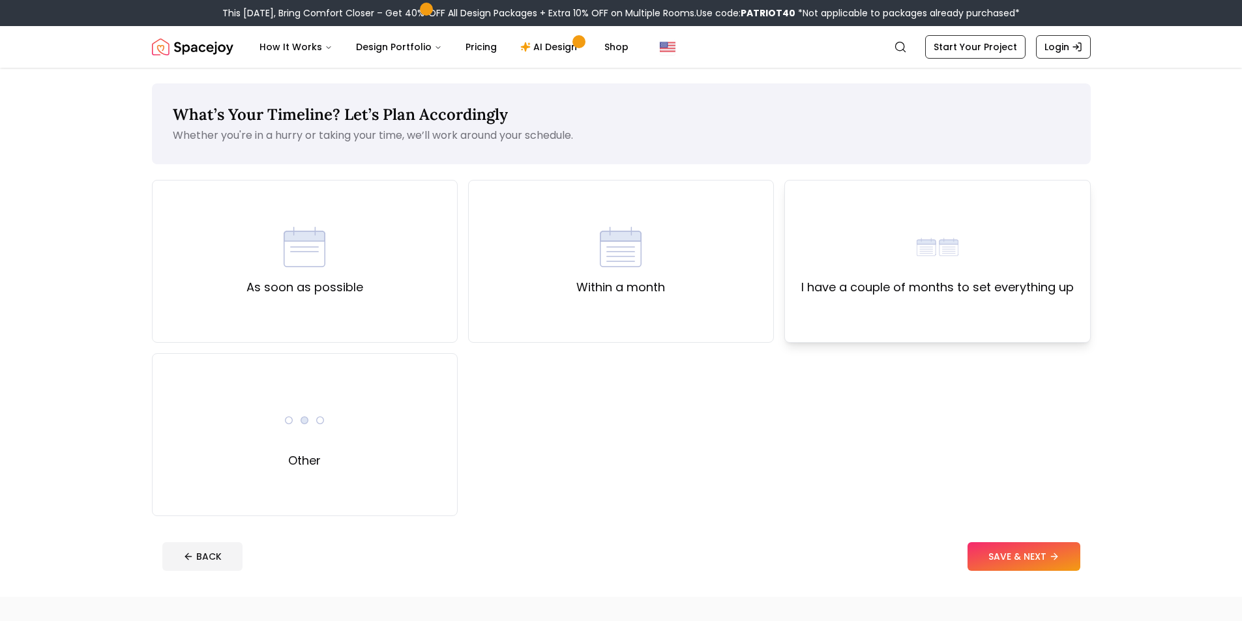
click at [819, 268] on div "I have a couple of months to set everything up" at bounding box center [937, 261] width 273 height 70
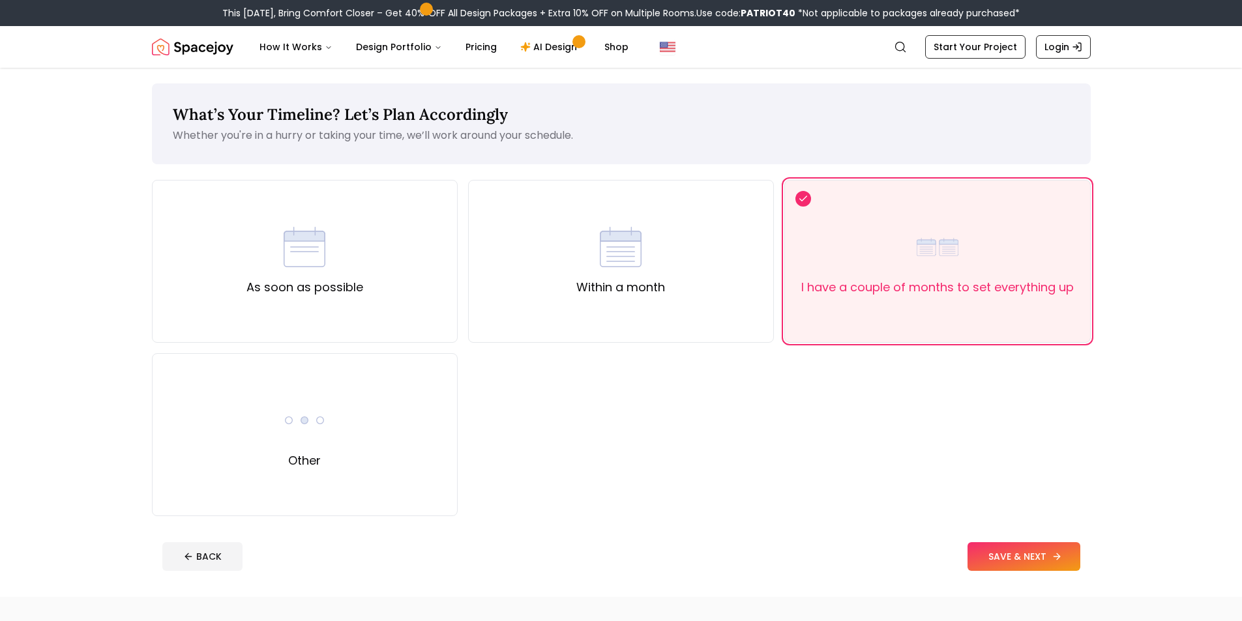
click at [1042, 568] on button "SAVE & NEXT" at bounding box center [1024, 557] width 113 height 29
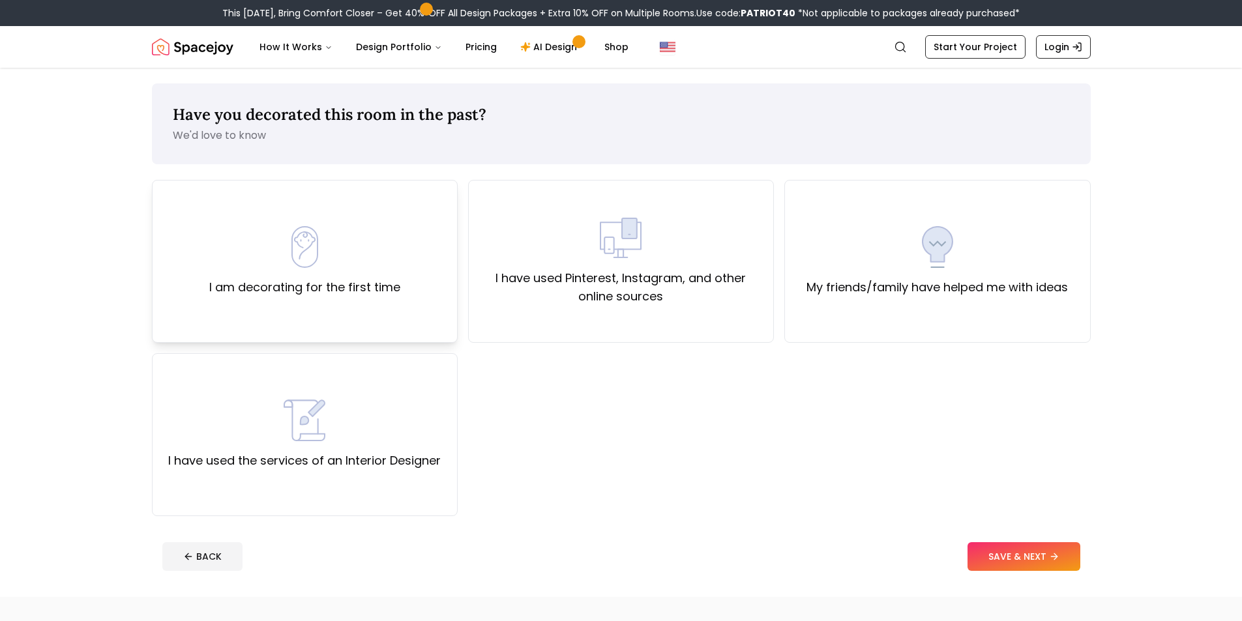
click at [321, 275] on div "I am decorating for the first time" at bounding box center [304, 261] width 191 height 70
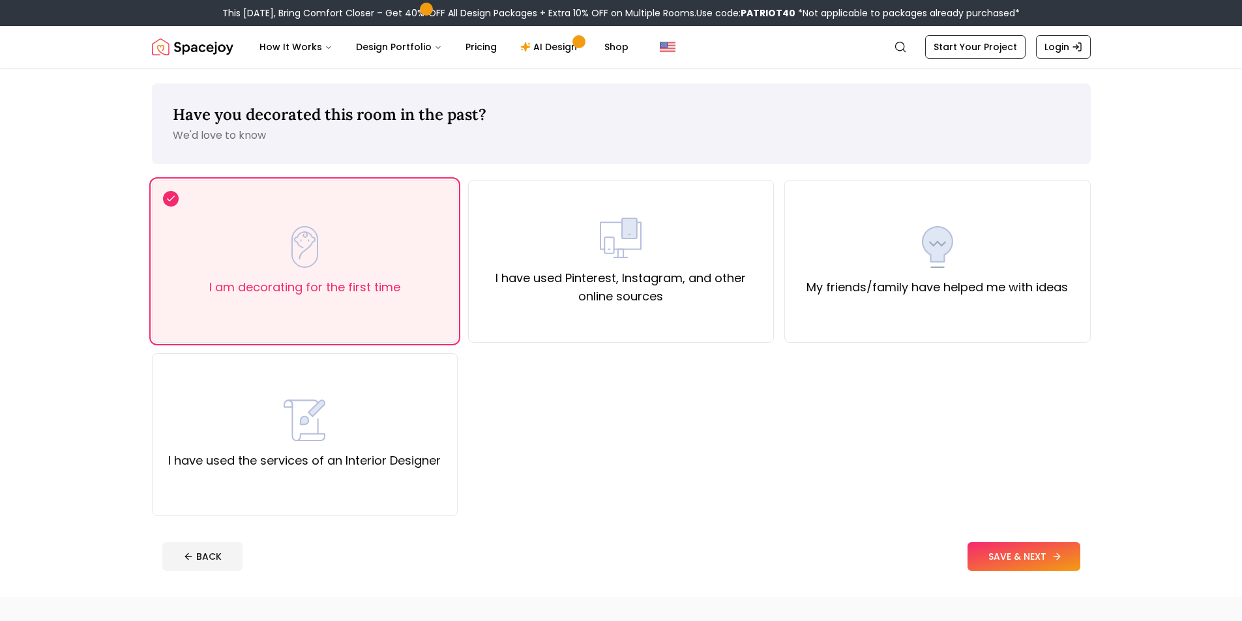
click at [1021, 543] on button "SAVE & NEXT" at bounding box center [1024, 557] width 113 height 29
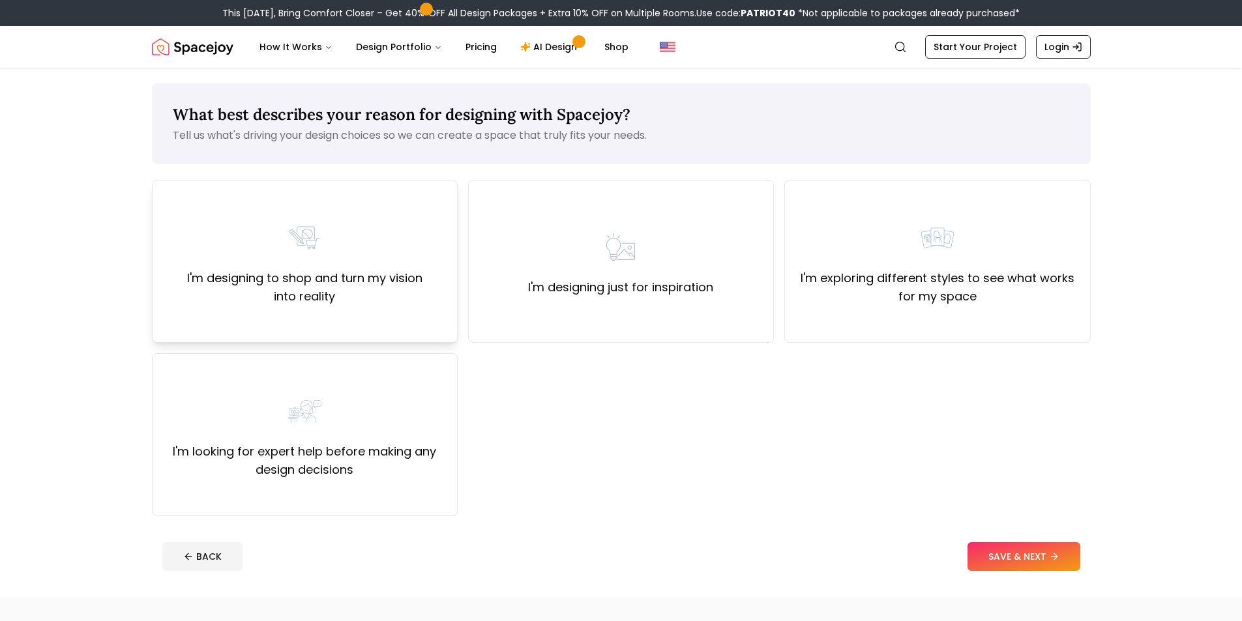
click at [437, 213] on div "I'm designing to shop and turn my vision into reality" at bounding box center [305, 261] width 306 height 163
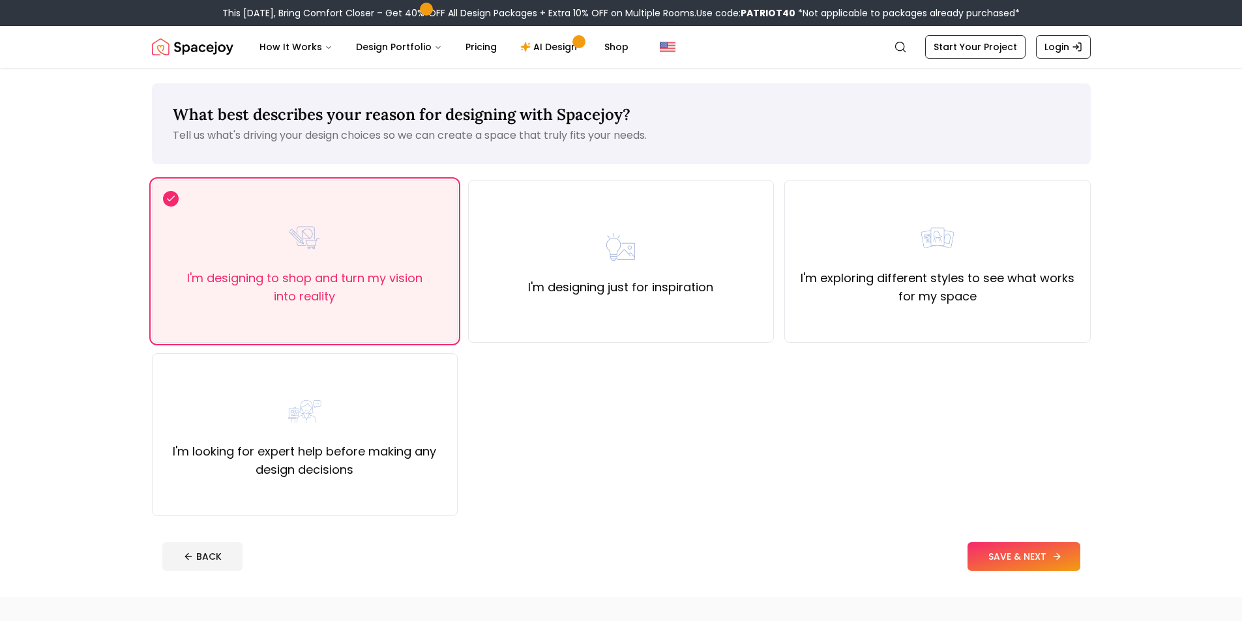
click at [998, 560] on button "SAVE & NEXT" at bounding box center [1024, 557] width 113 height 29
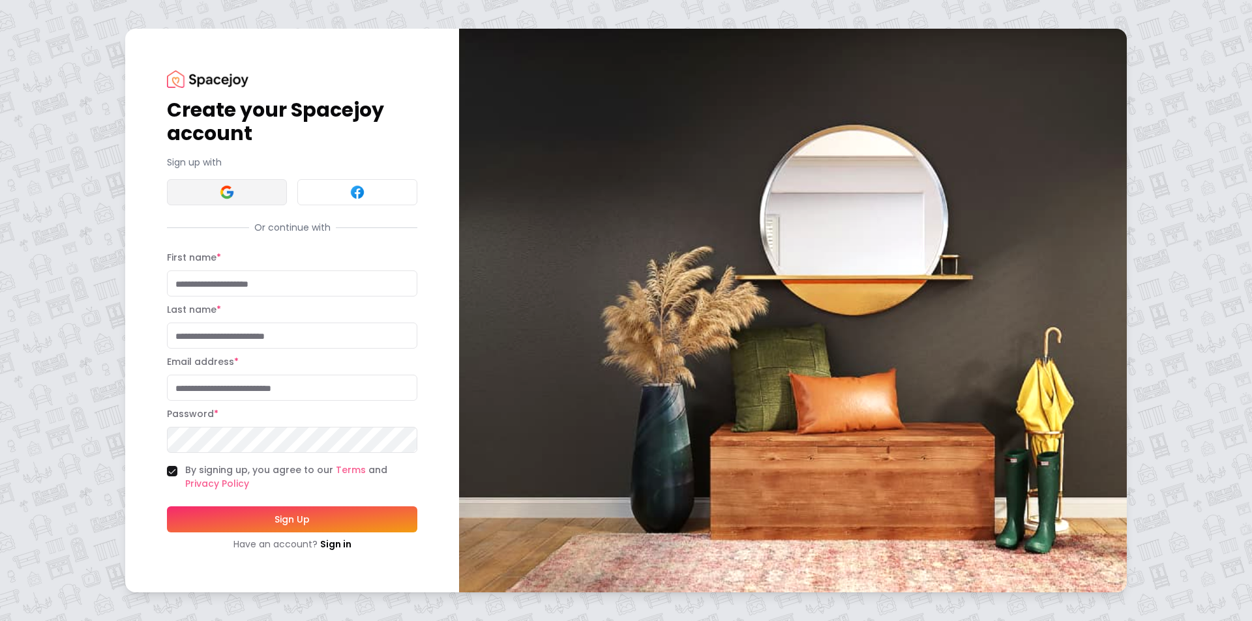
click at [220, 195] on img at bounding box center [227, 193] width 16 height 16
